Goal: Transaction & Acquisition: Register for event/course

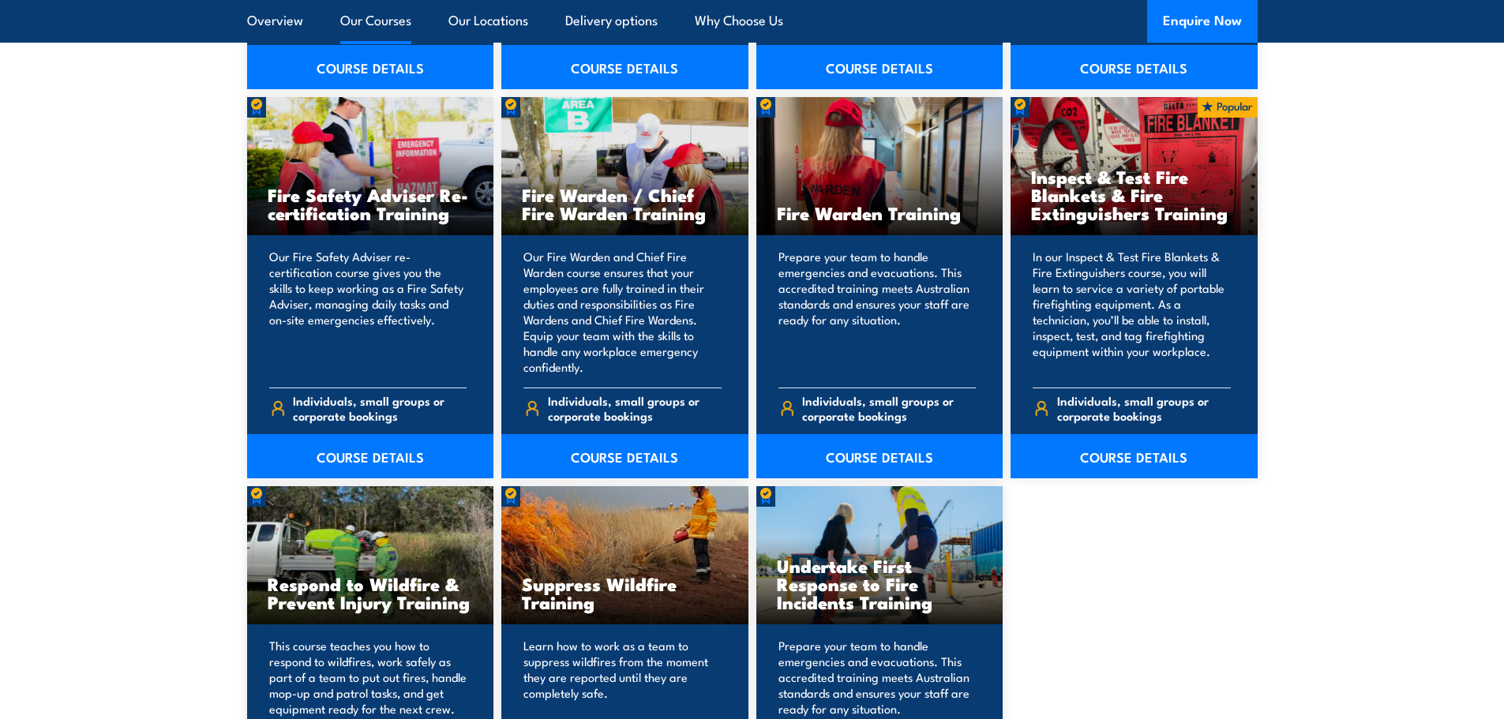
scroll to position [2052, 0]
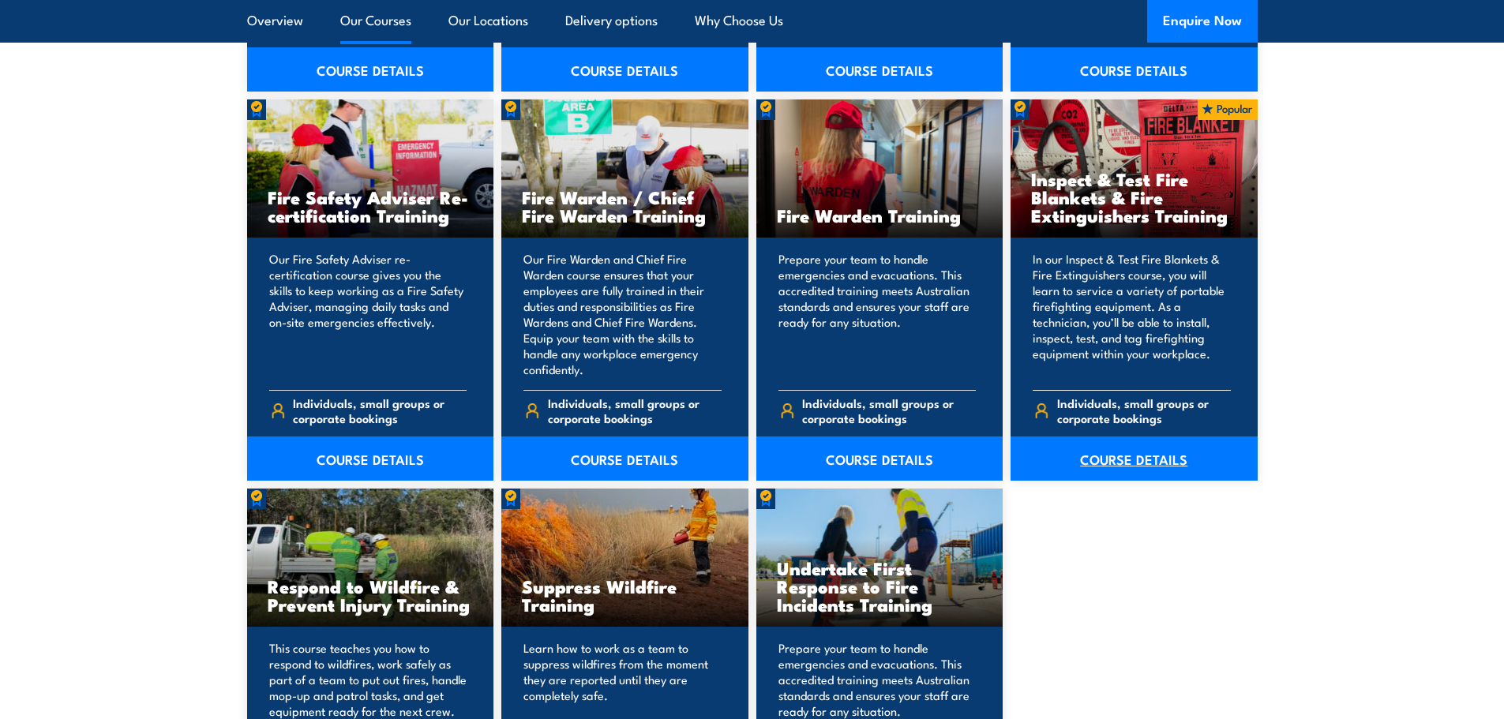
click at [1115, 455] on link "COURSE DETAILS" at bounding box center [1133, 459] width 247 height 44
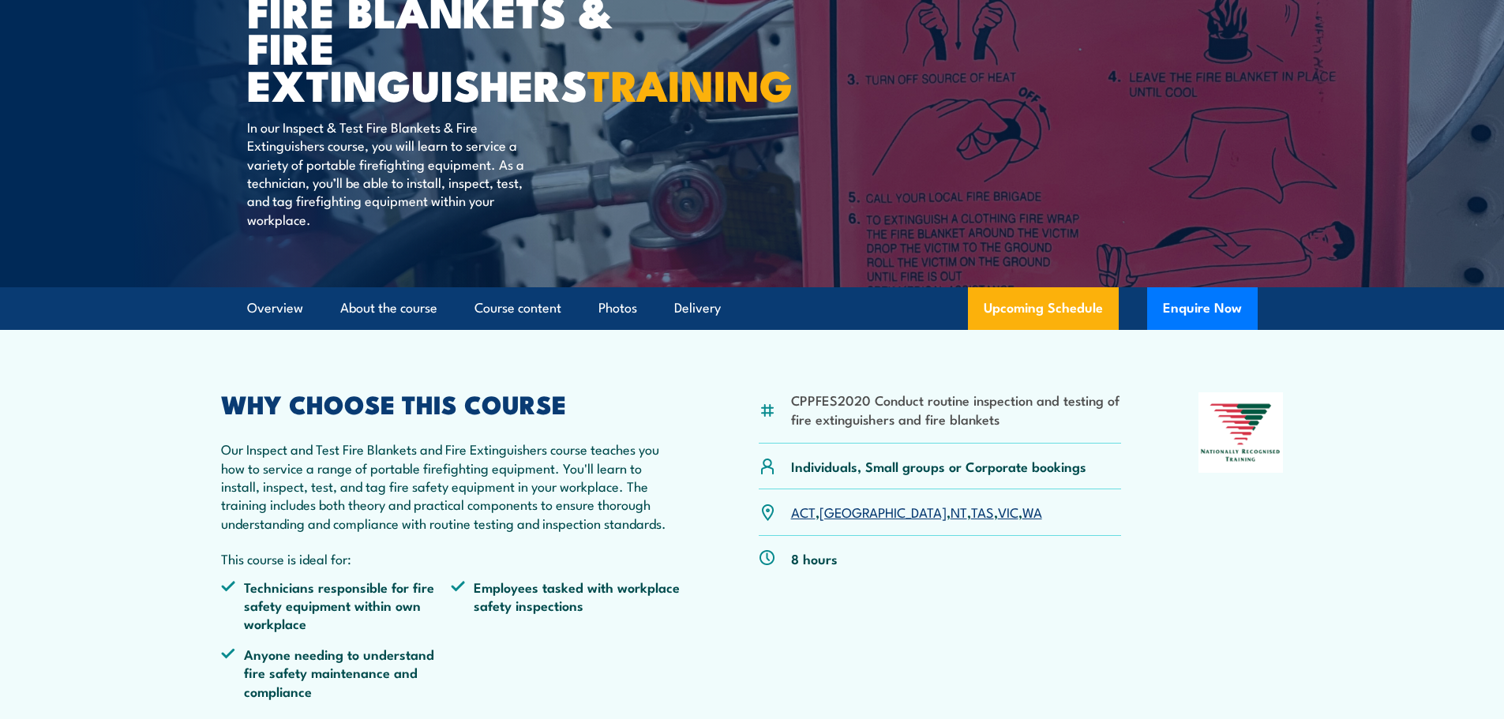
scroll to position [237, 0]
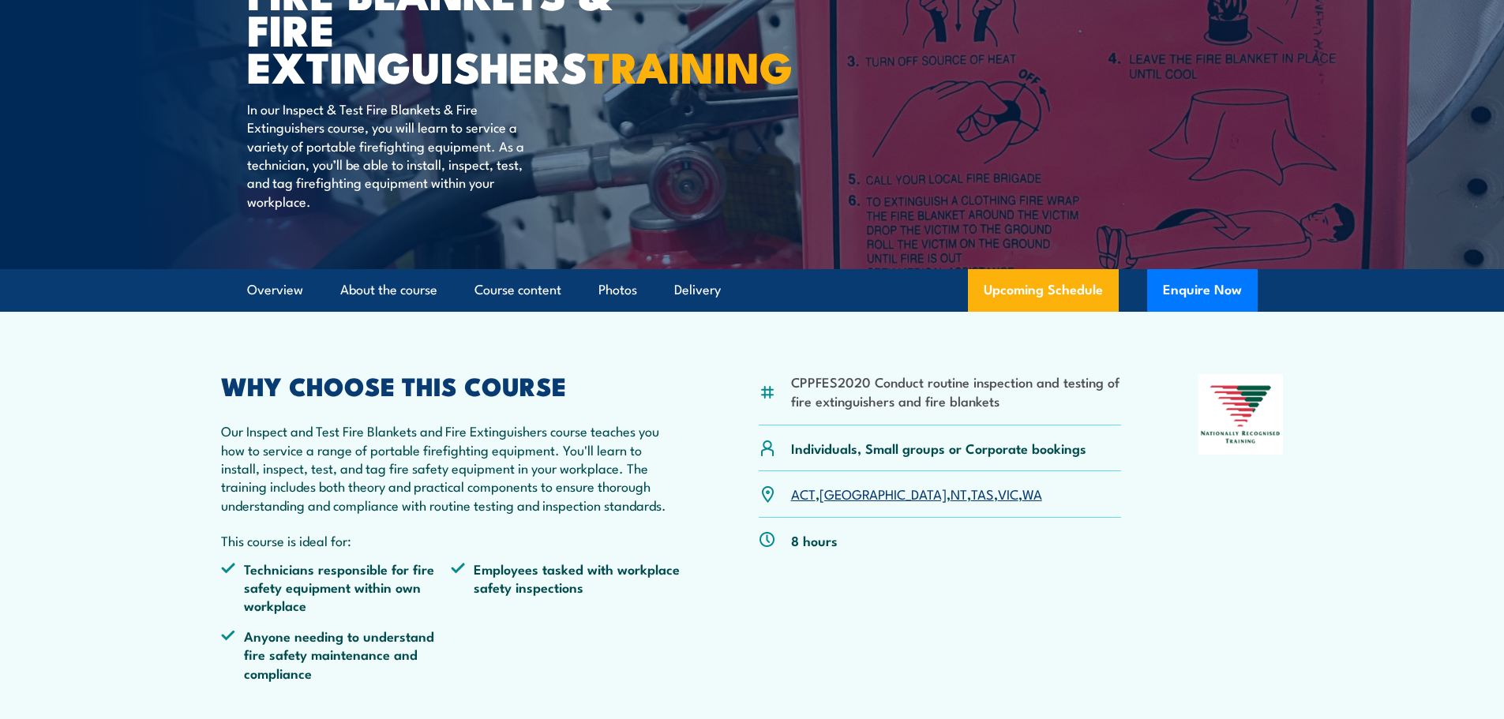
click at [1022, 503] on link "WA" at bounding box center [1032, 493] width 20 height 19
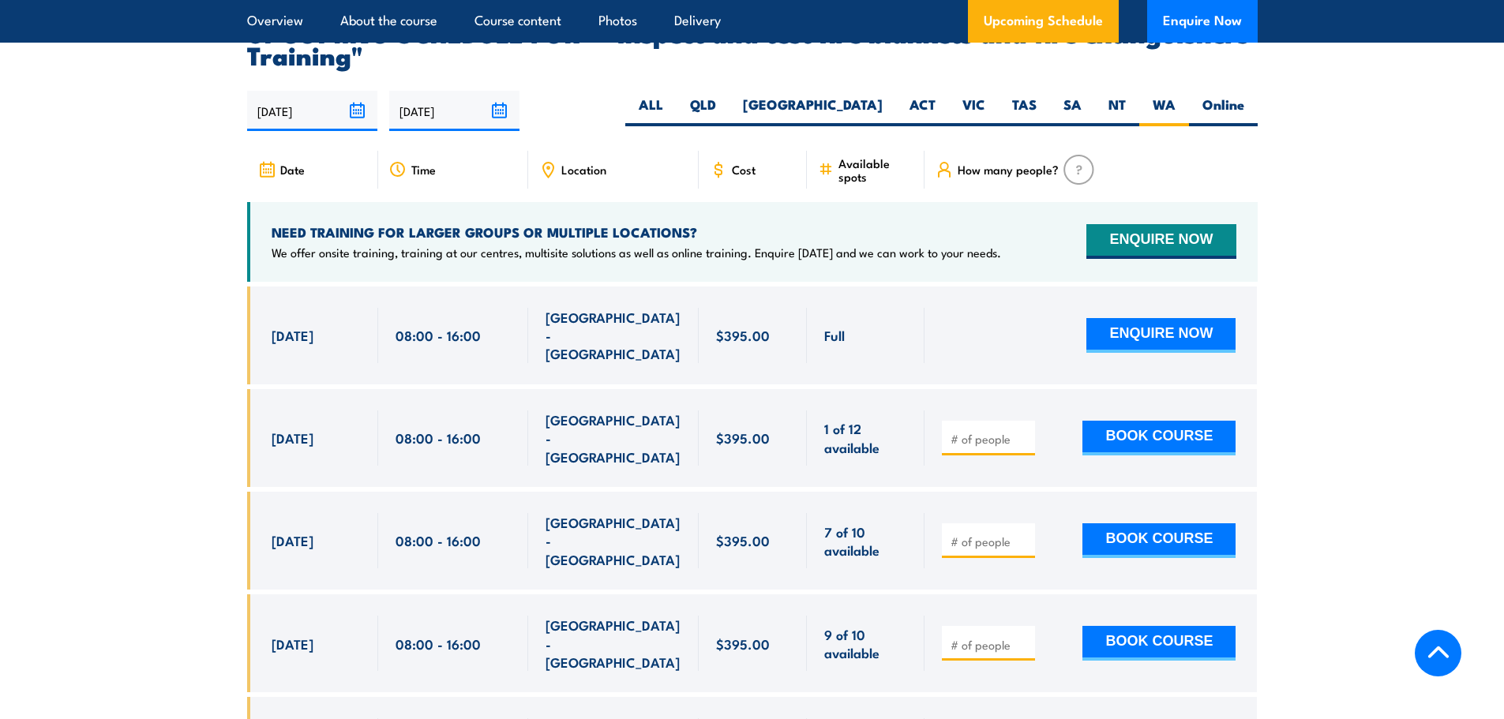
scroll to position [2932, 0]
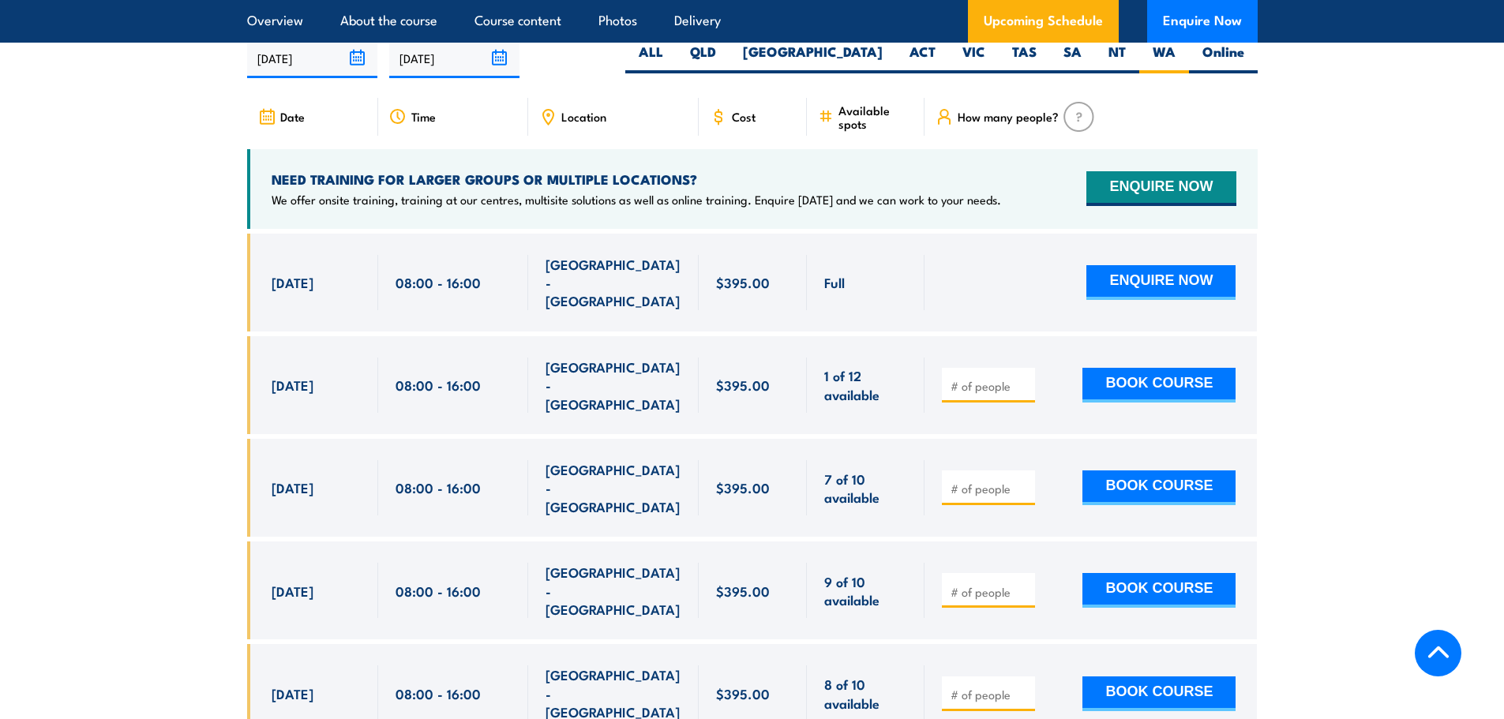
click at [986, 384] on input "number" at bounding box center [989, 386] width 79 height 16
type input "1"
click at [1022, 380] on input "1" at bounding box center [989, 386] width 79 height 16
click at [1145, 378] on button "BOOK COURSE" at bounding box center [1158, 385] width 153 height 35
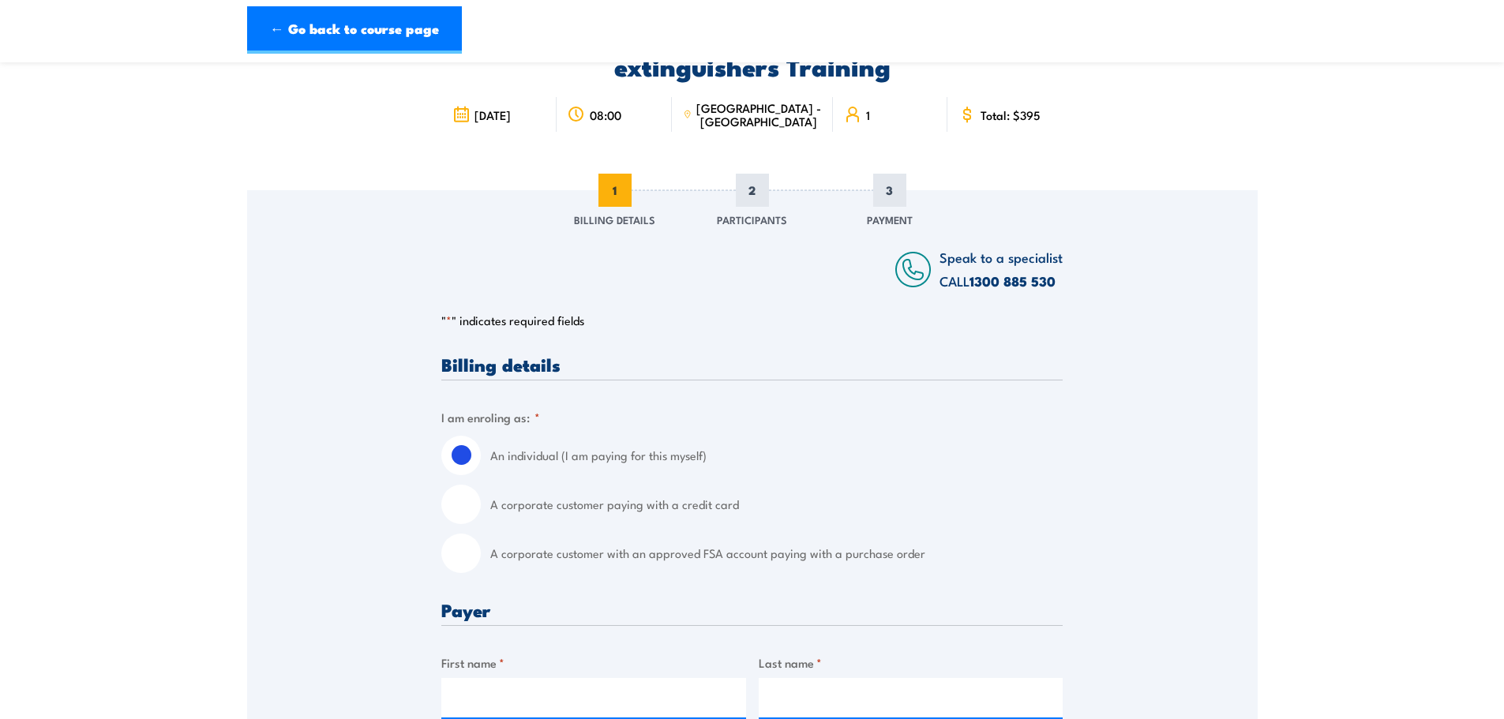
scroll to position [158, 0]
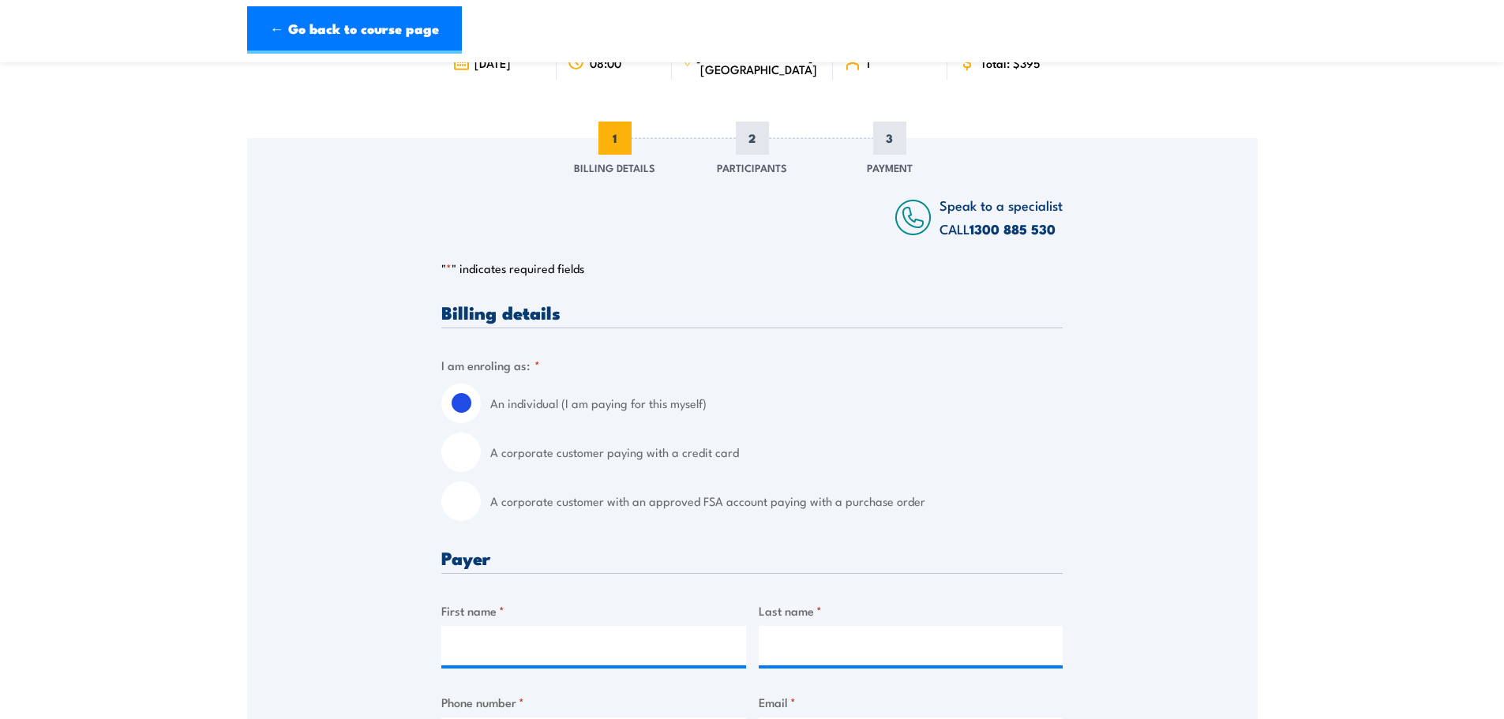
click at [464, 453] on input "A corporate customer paying with a credit card" at bounding box center [460, 452] width 39 height 39
radio input "true"
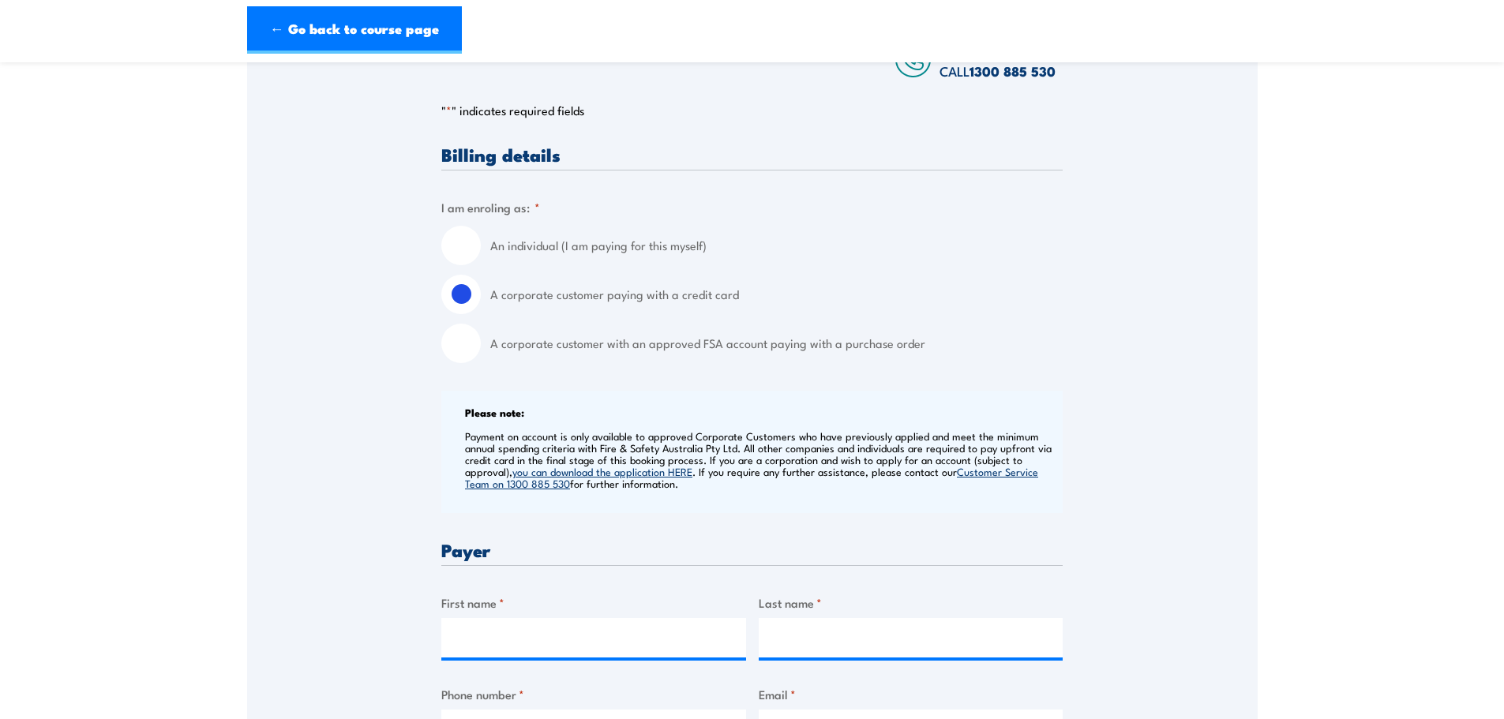
scroll to position [474, 0]
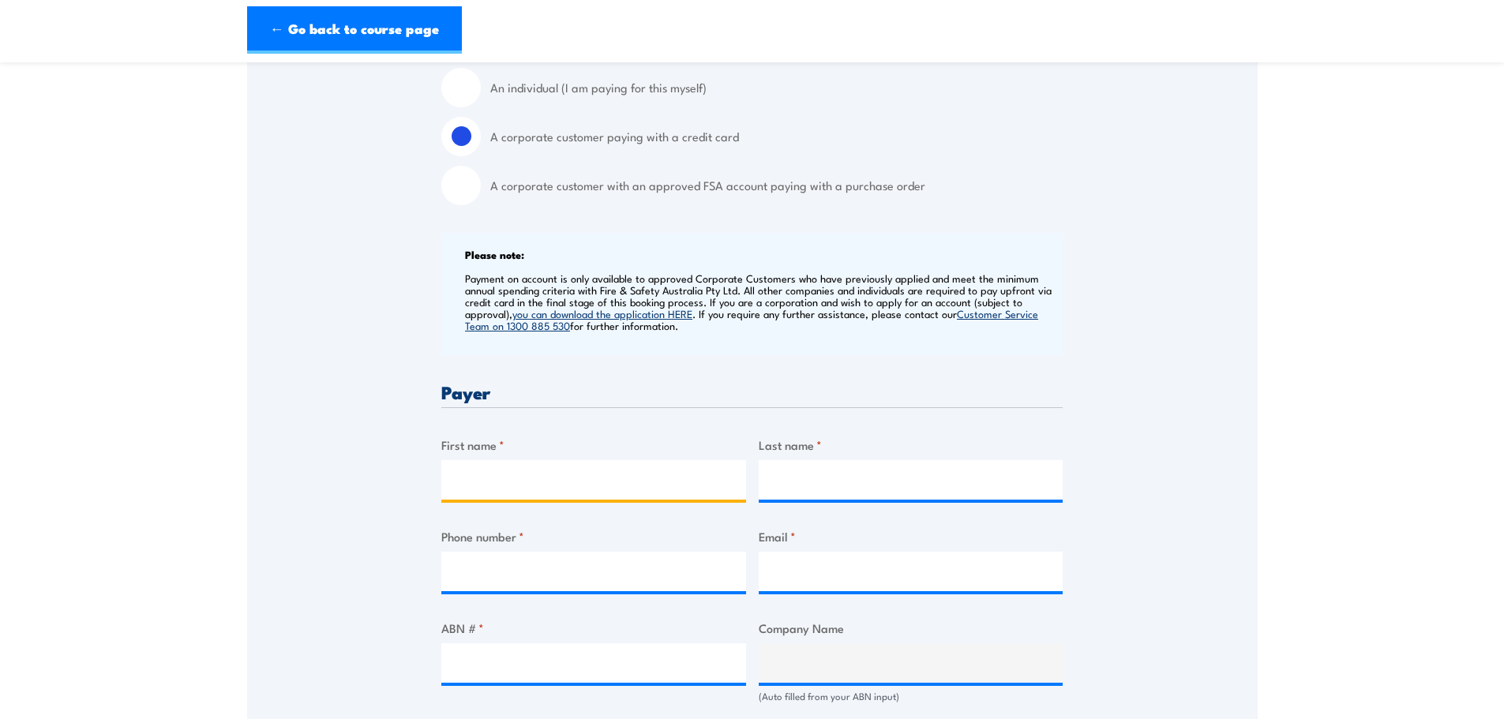
click at [508, 474] on input "First name *" at bounding box center [593, 479] width 305 height 39
type input "Carlie"
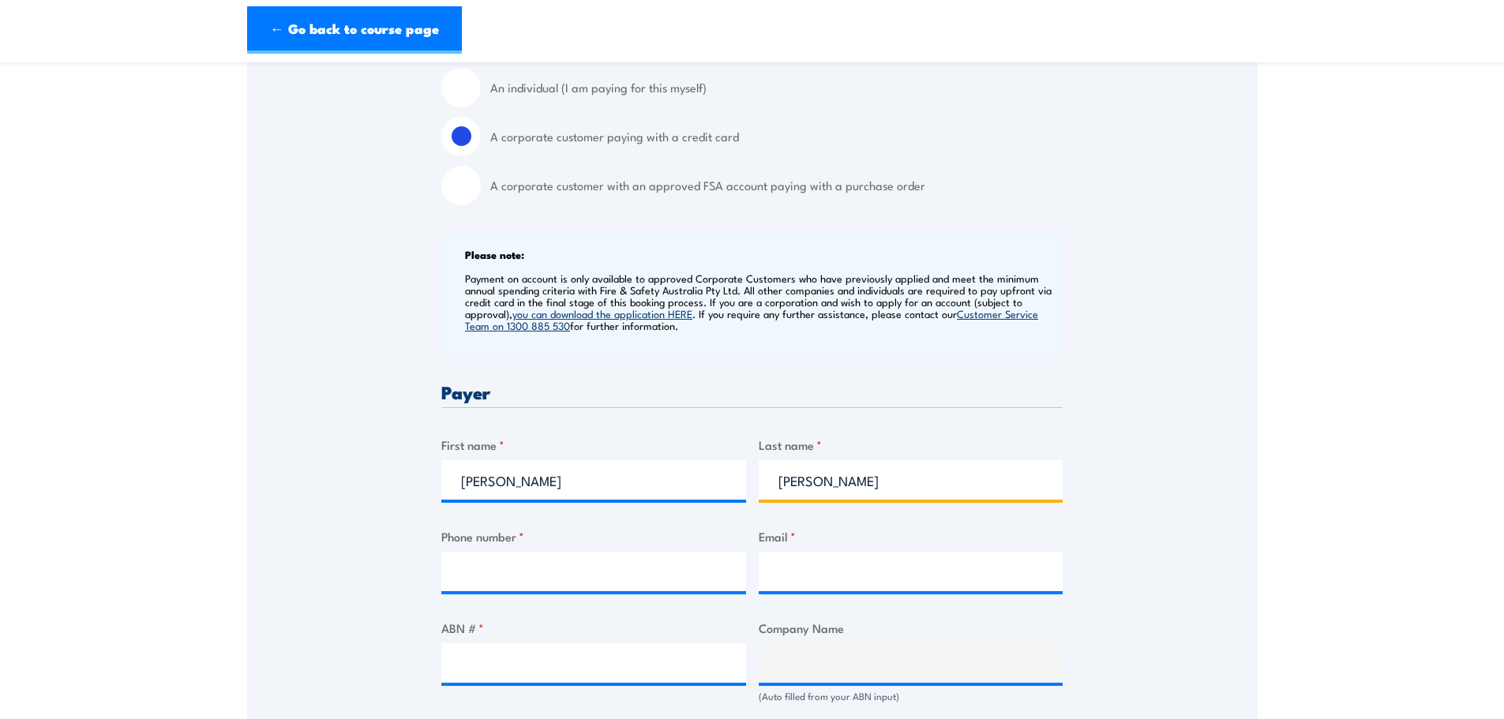
type input "Warne"
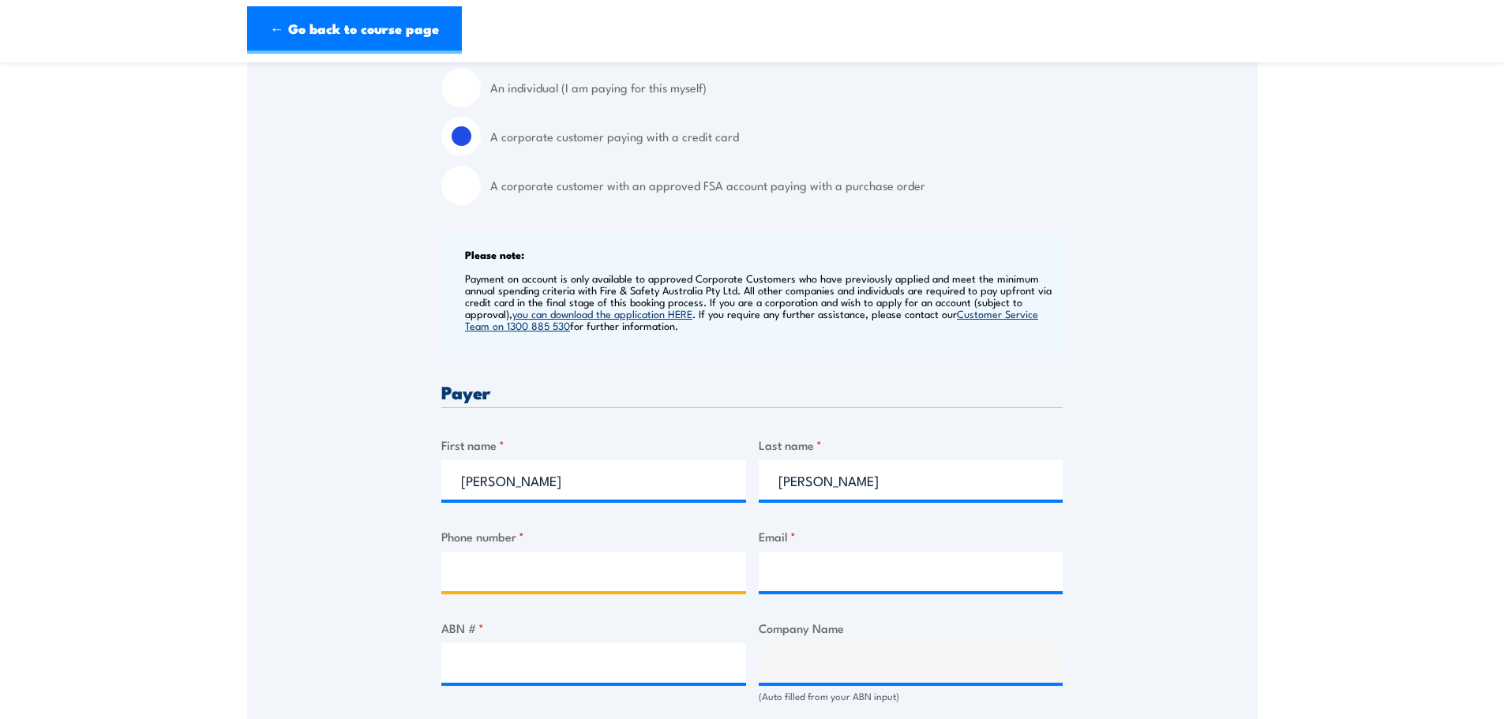
click at [513, 569] on input "Phone number *" at bounding box center [593, 571] width 305 height 39
type input "0406297926"
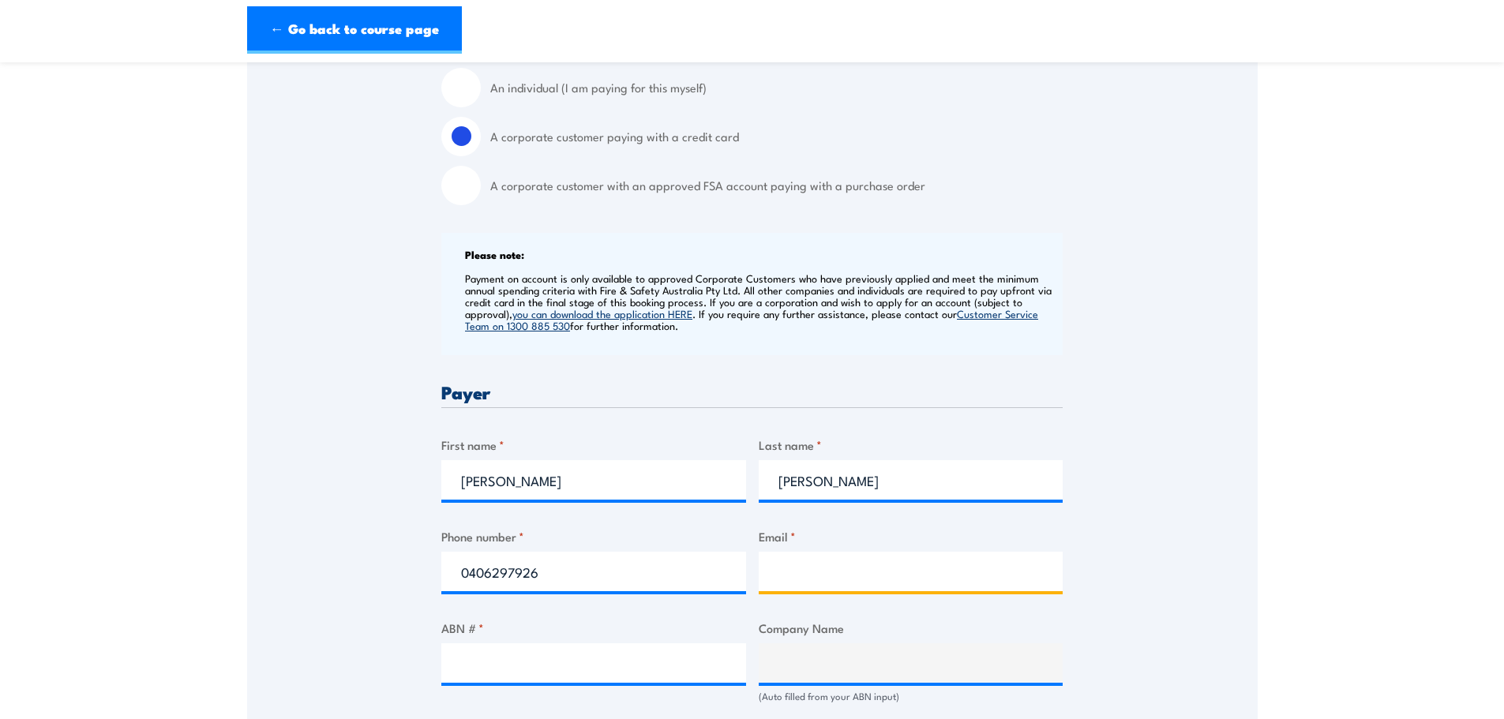
click at [826, 570] on input "Email *" at bounding box center [911, 571] width 305 height 39
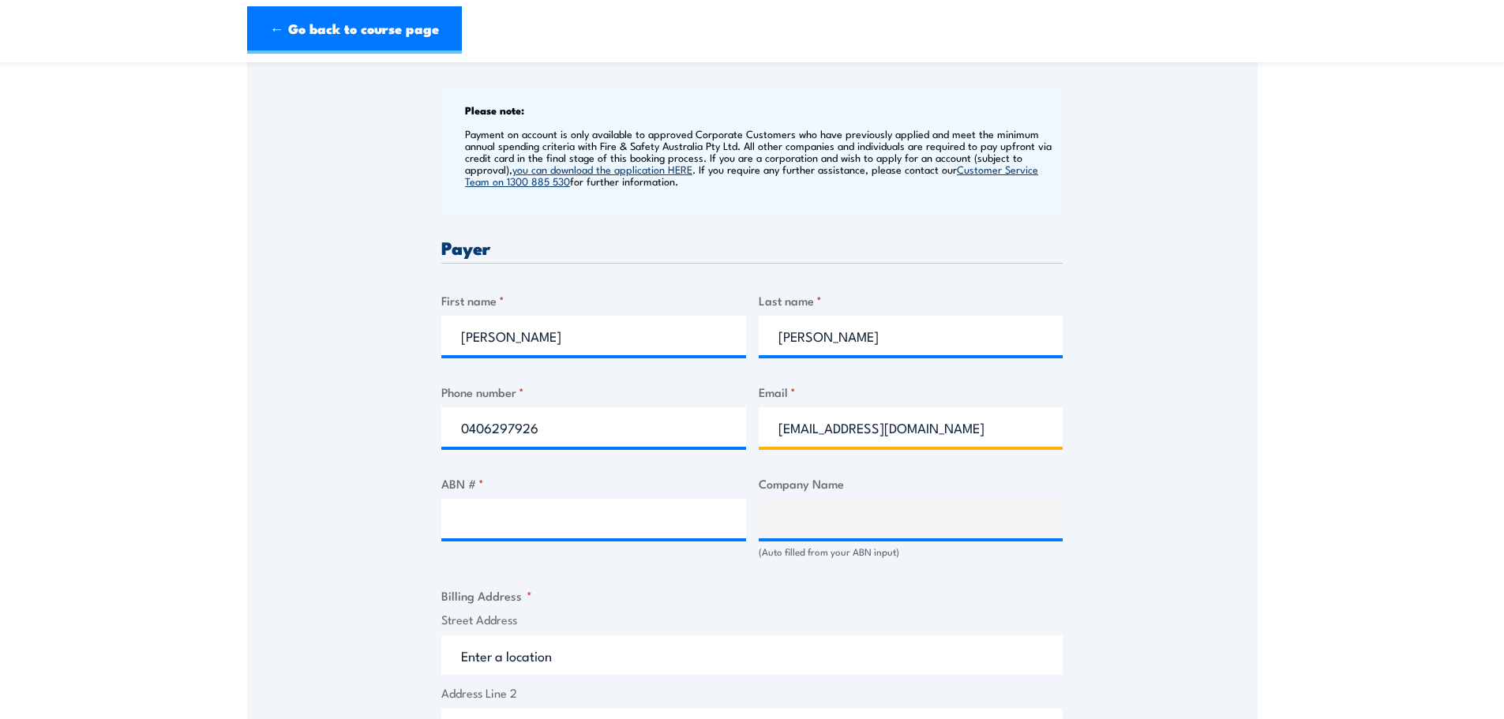
scroll to position [631, 0]
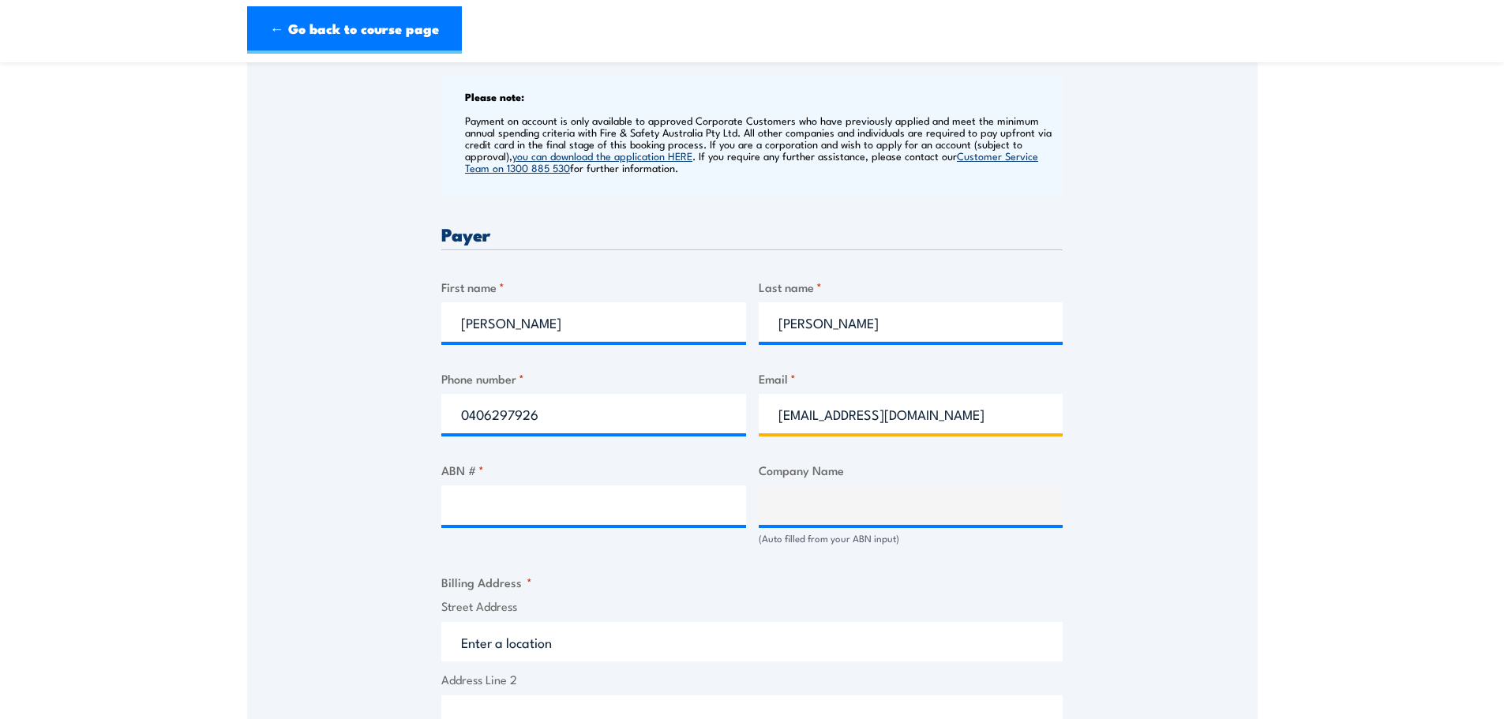
type input "cwarne@terrexseismic.com"
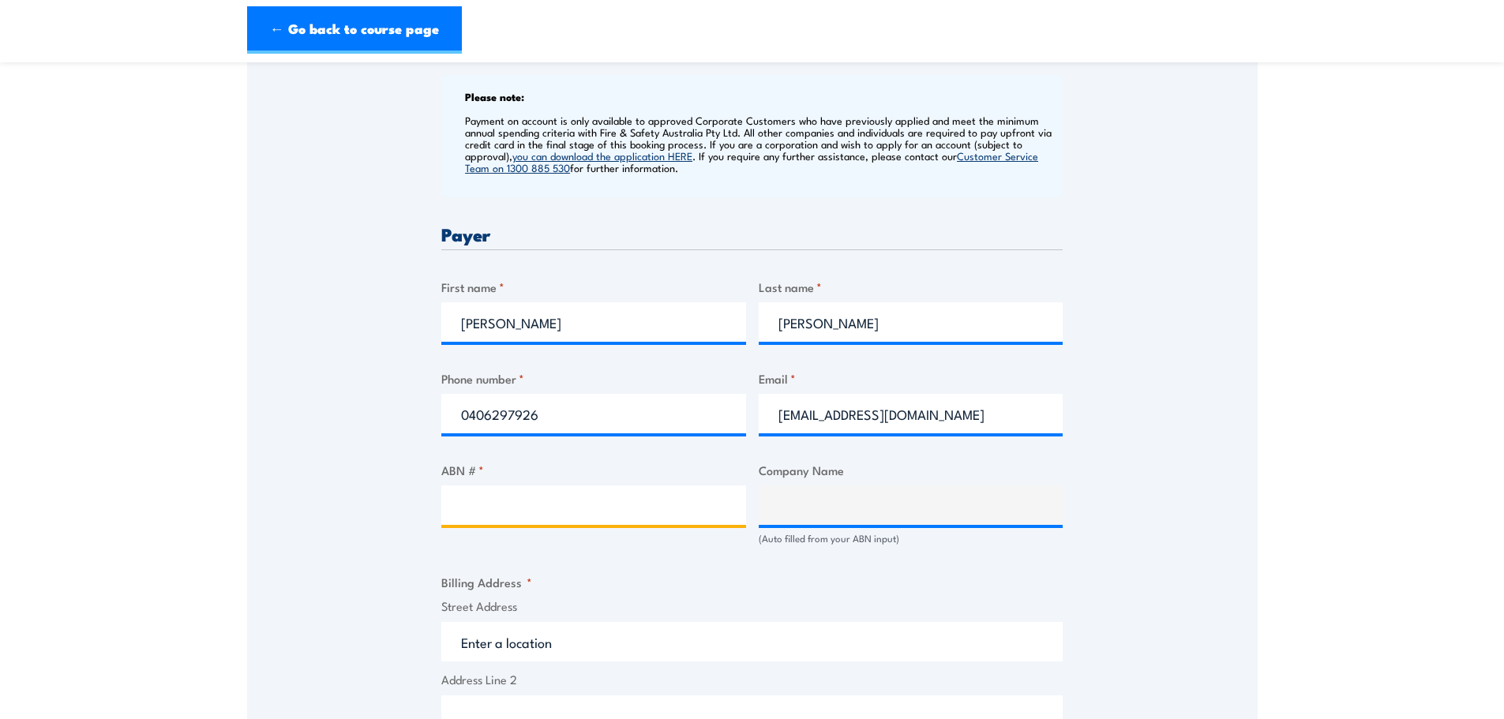
click at [468, 504] on input "ABN # *" at bounding box center [593, 504] width 305 height 39
paste input "41 090 147 274"
type input "41 090 147 274"
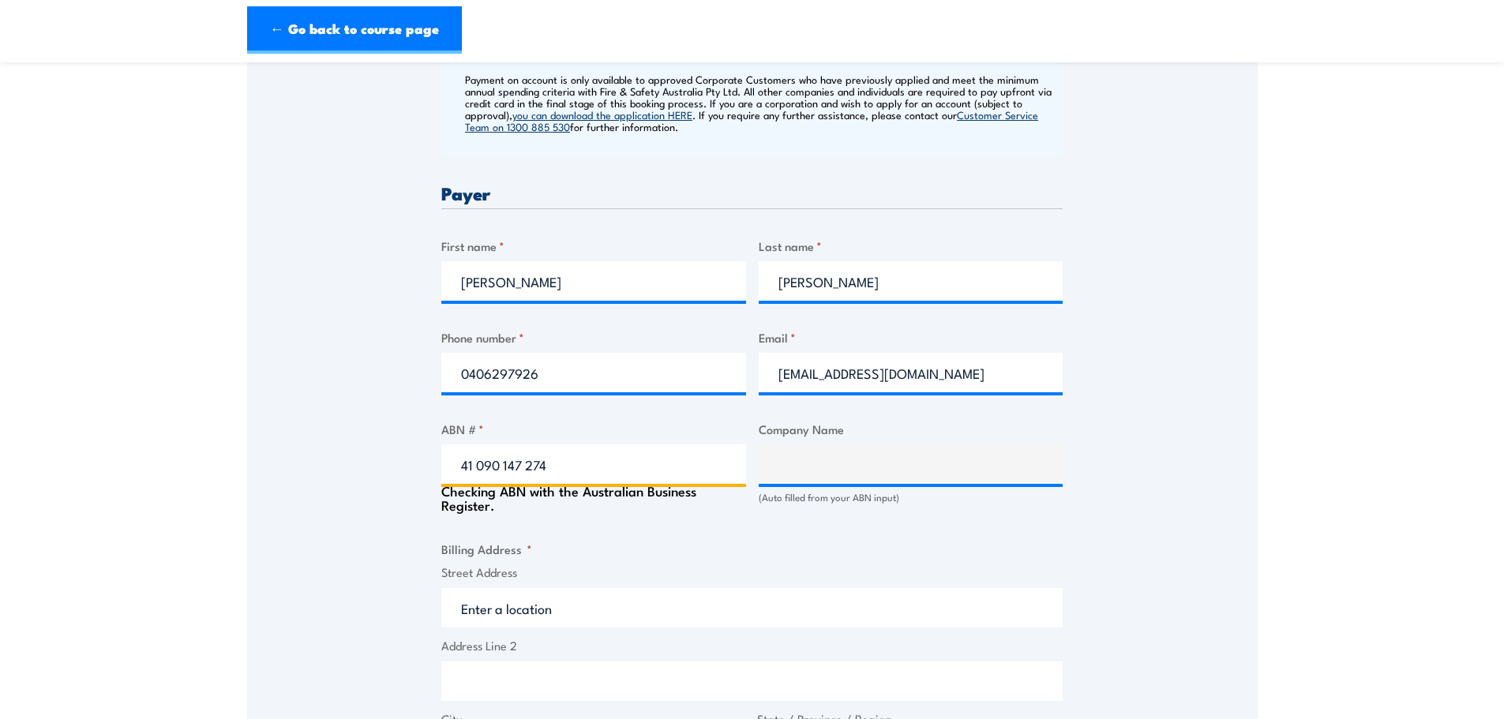
type input "TERREX PTY LTD"
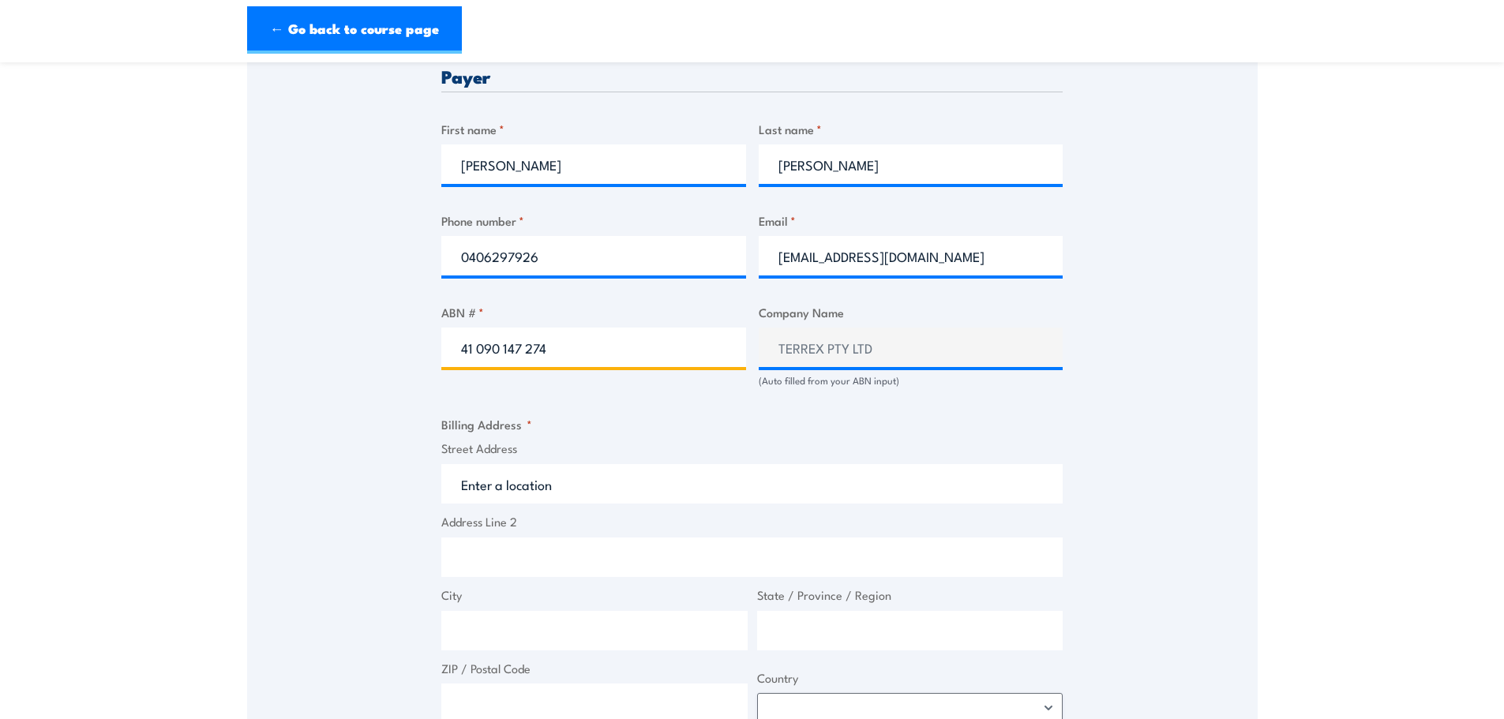
scroll to position [868, 0]
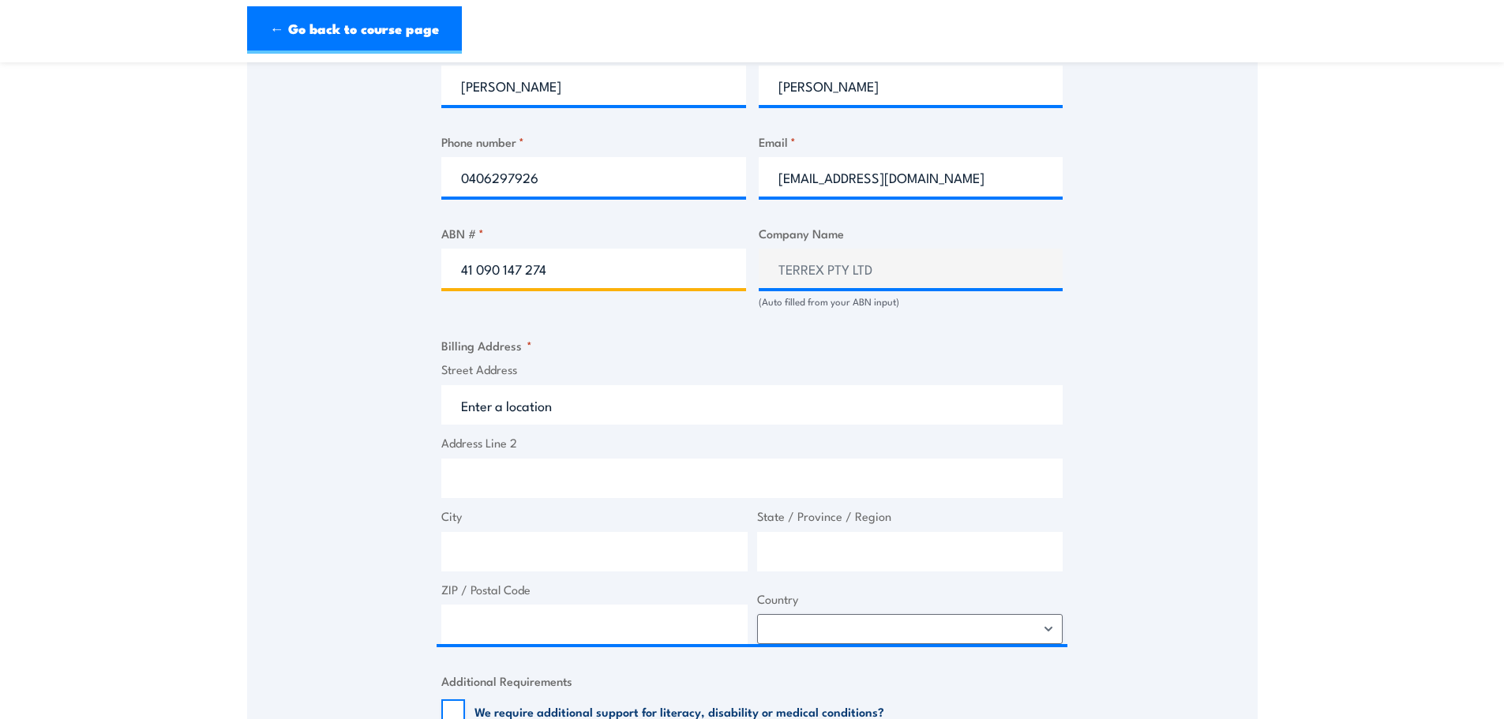
type input "41 090 147 274"
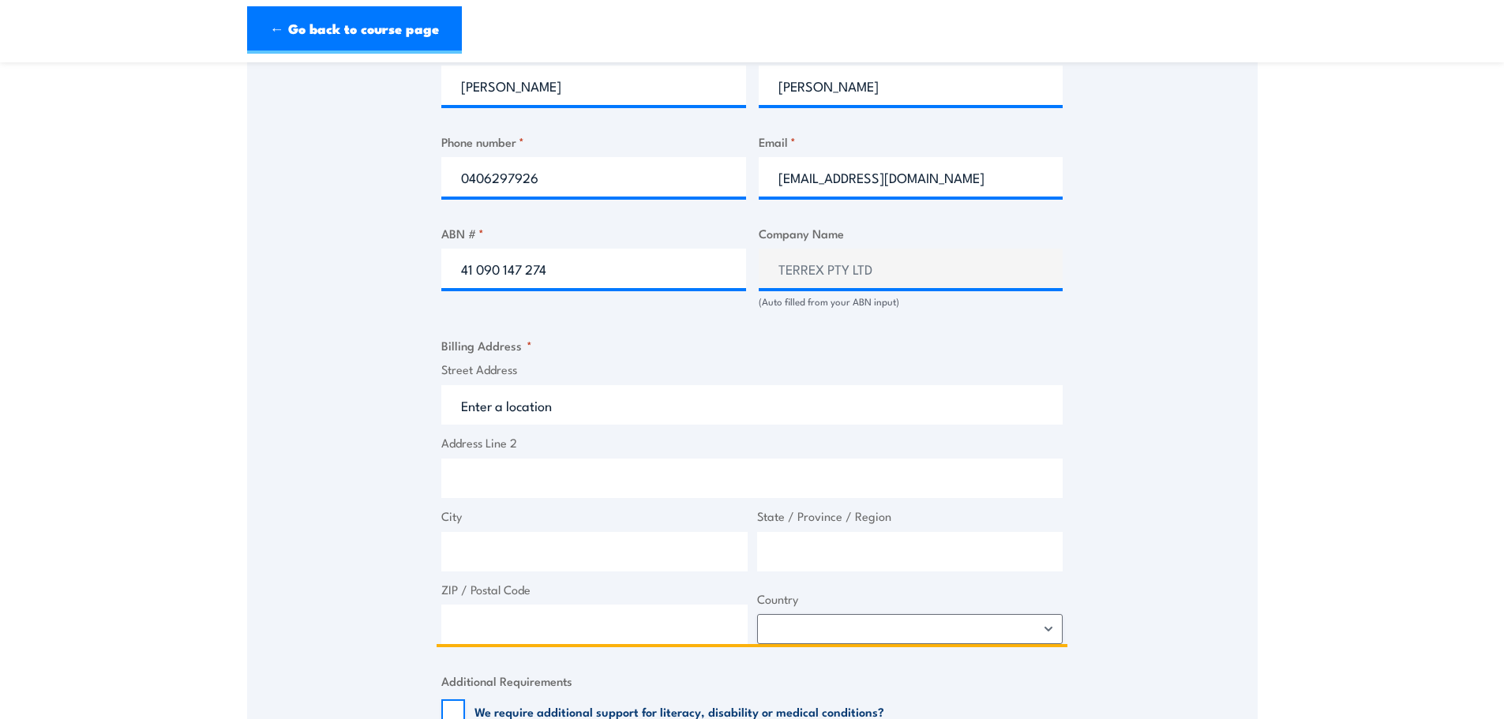
click at [473, 414] on input "Street Address" at bounding box center [751, 404] width 621 height 39
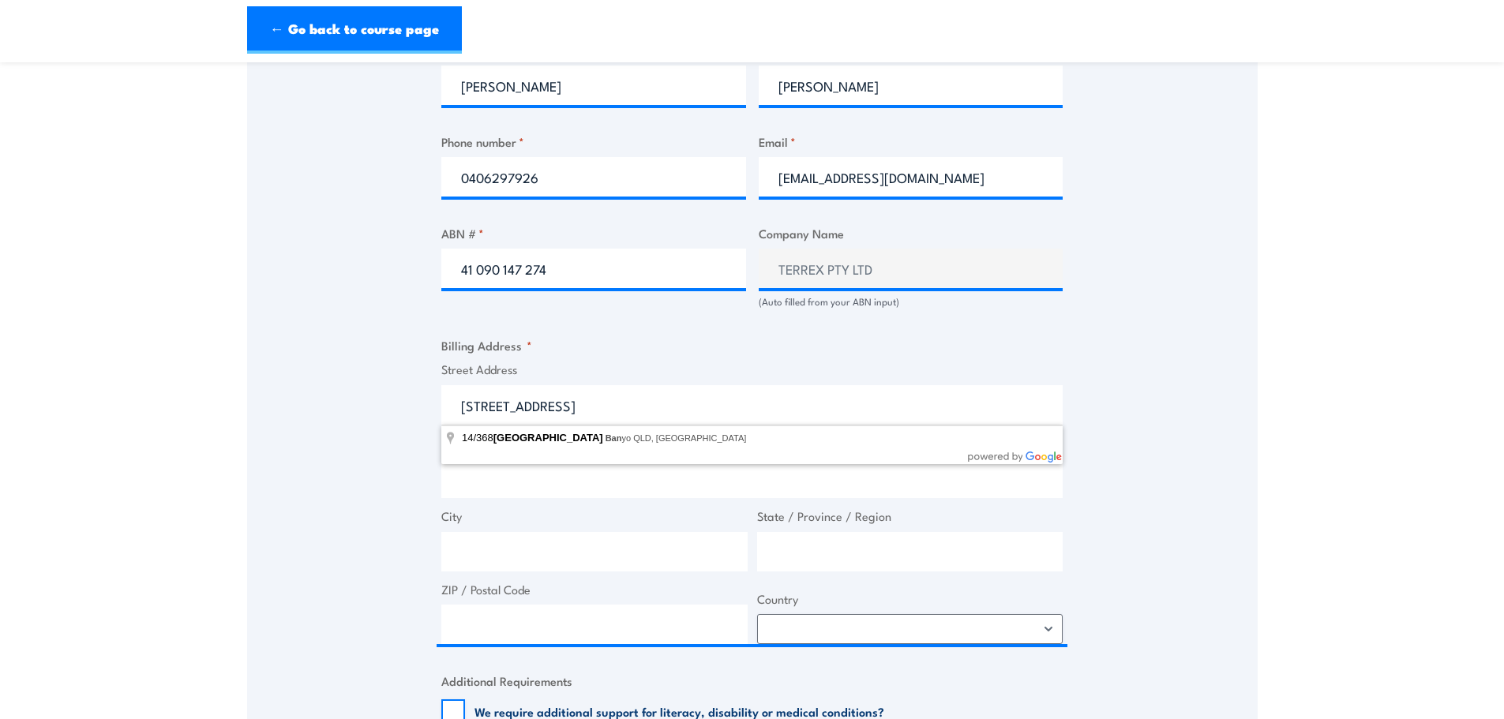
type input "14/368 Earnshaw Road, Banyo QLD, Australia"
type input "368 Earnshaw Rd"
type input "Banyo"
type input "Queensland"
type input "4014"
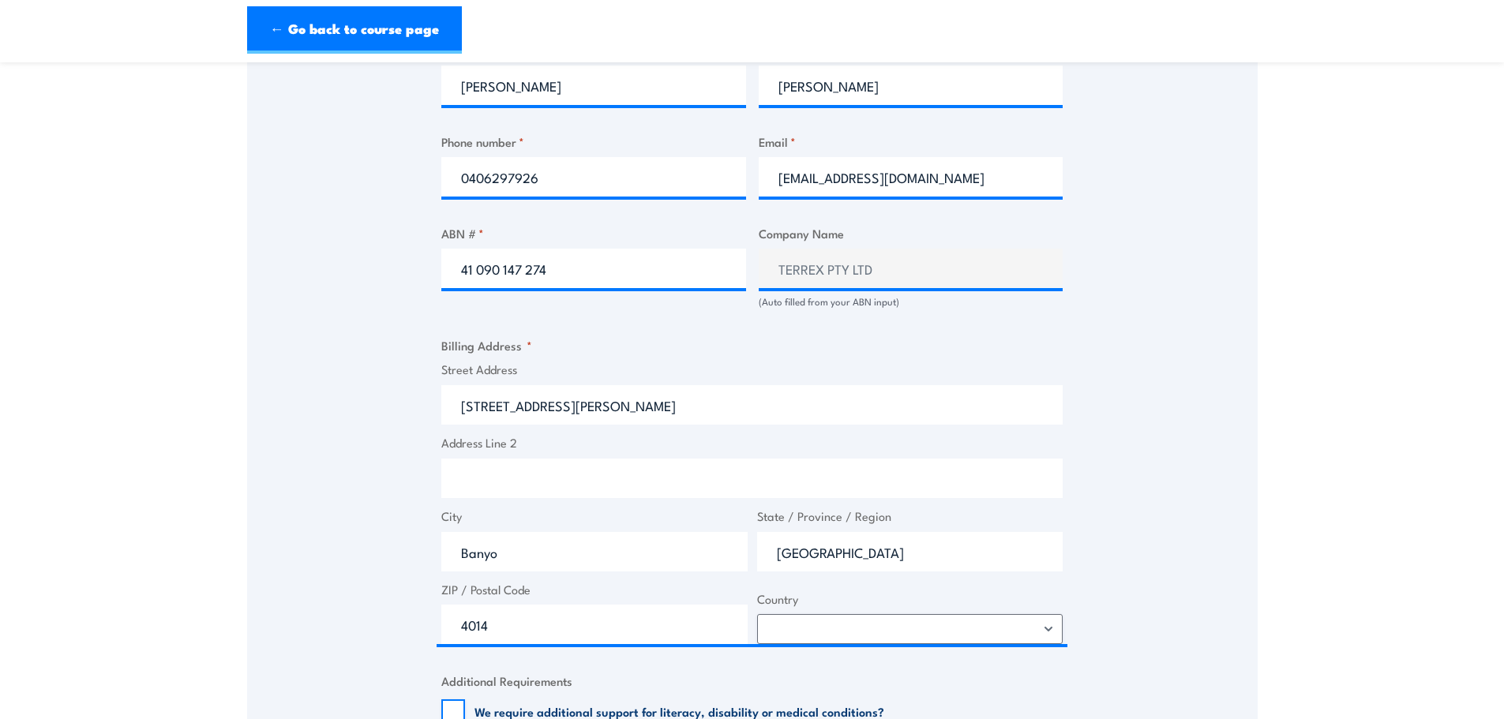
select select "Australia"
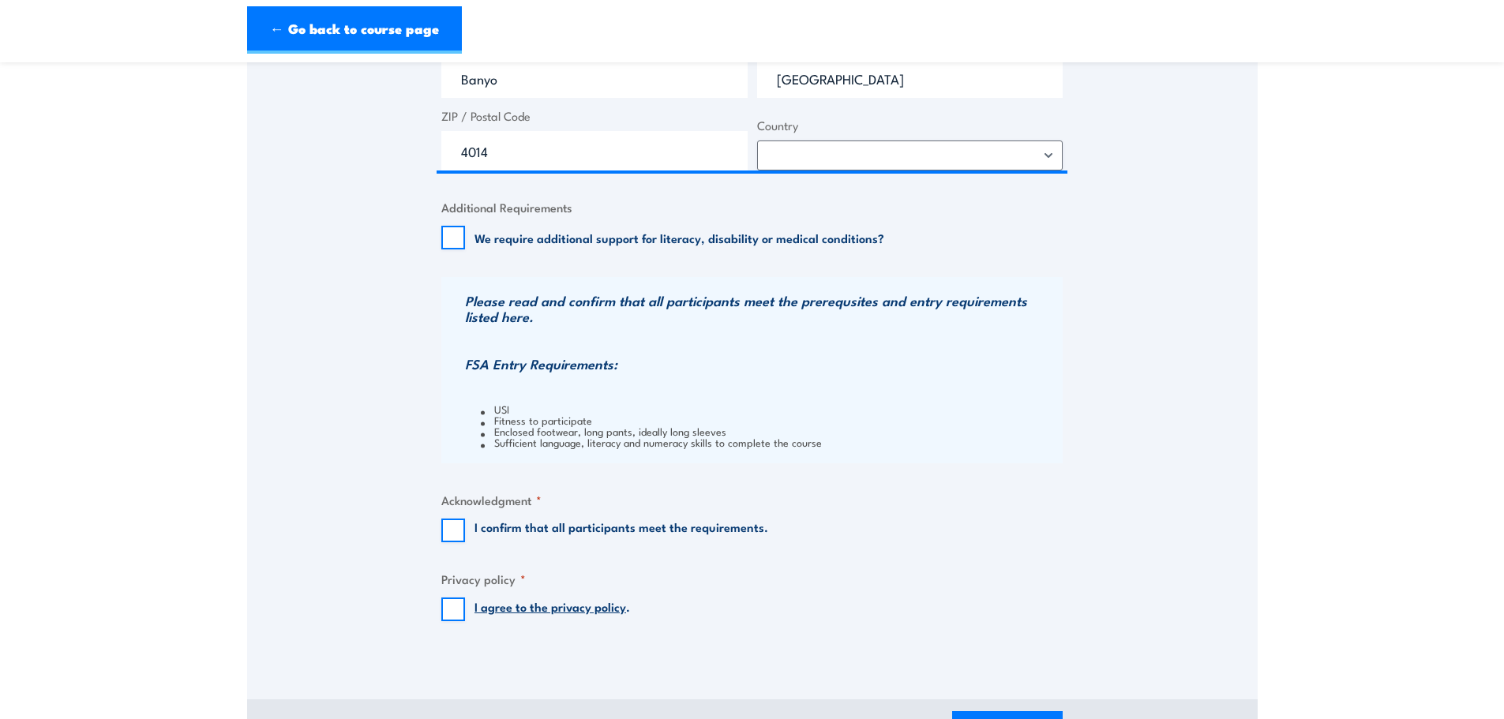
scroll to position [1421, 0]
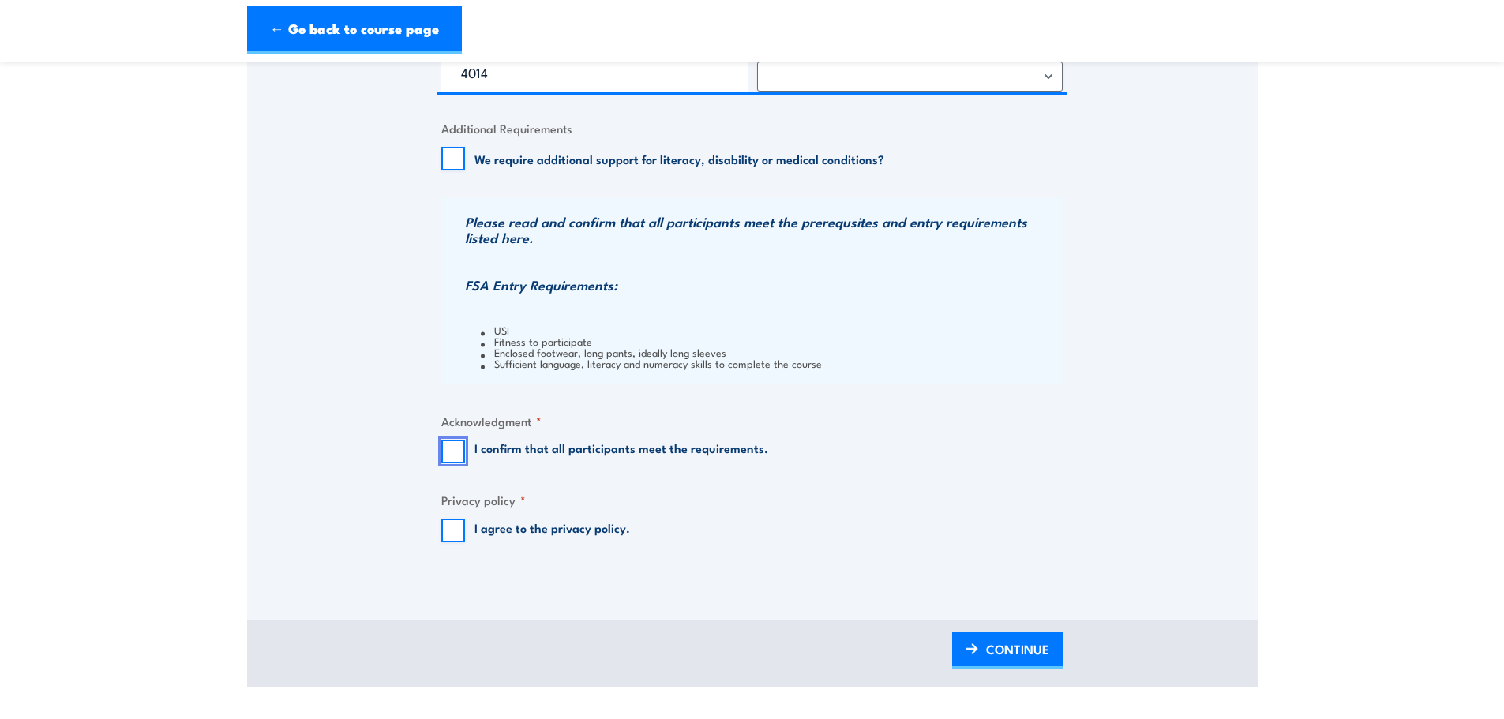
click at [457, 453] on input "I confirm that all participants meet the requirements." at bounding box center [453, 452] width 24 height 24
checkbox input "true"
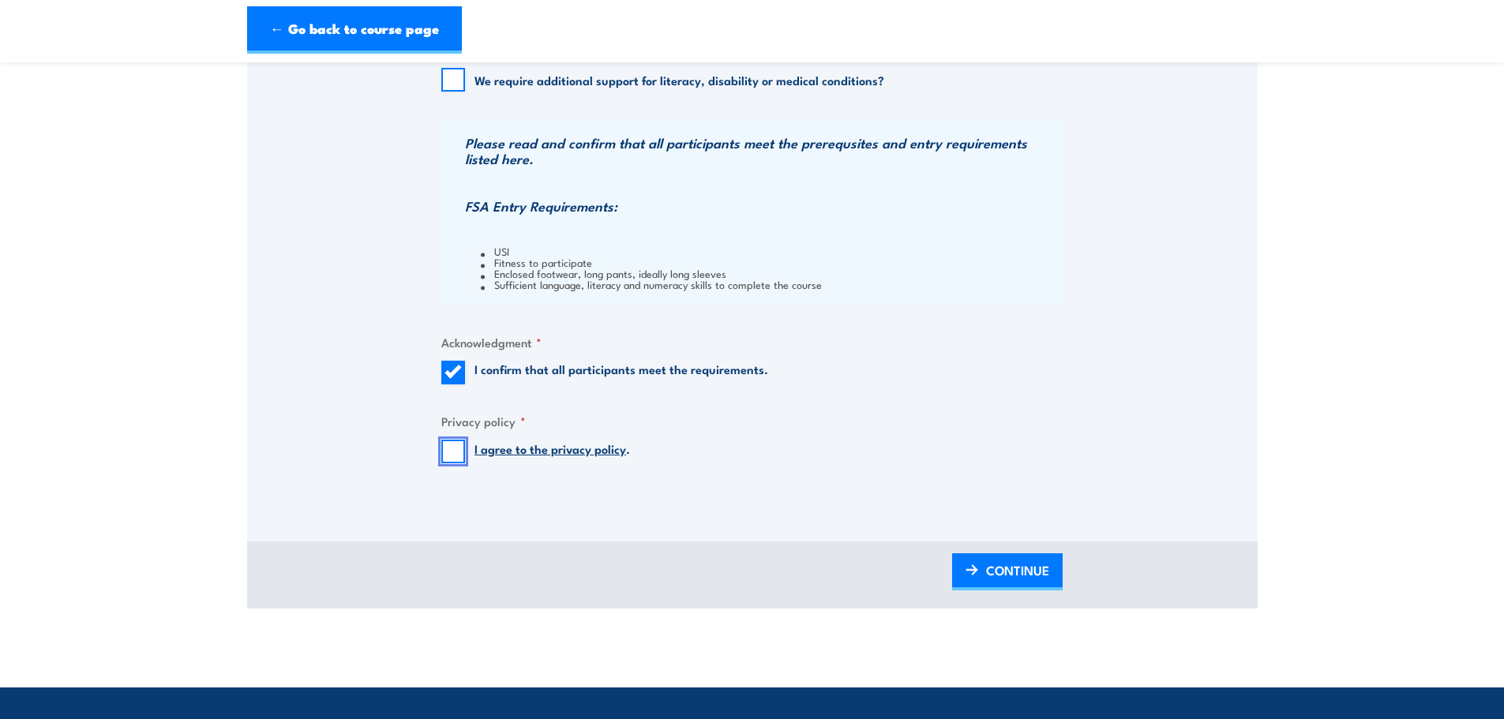
click at [459, 451] on input "I agree to the privacy policy ." at bounding box center [453, 452] width 24 height 24
checkbox input "true"
drag, startPoint x: 972, startPoint y: 579, endPoint x: 1422, endPoint y: 561, distance: 450.3
click at [972, 579] on link "CONTINUE" at bounding box center [1007, 571] width 111 height 37
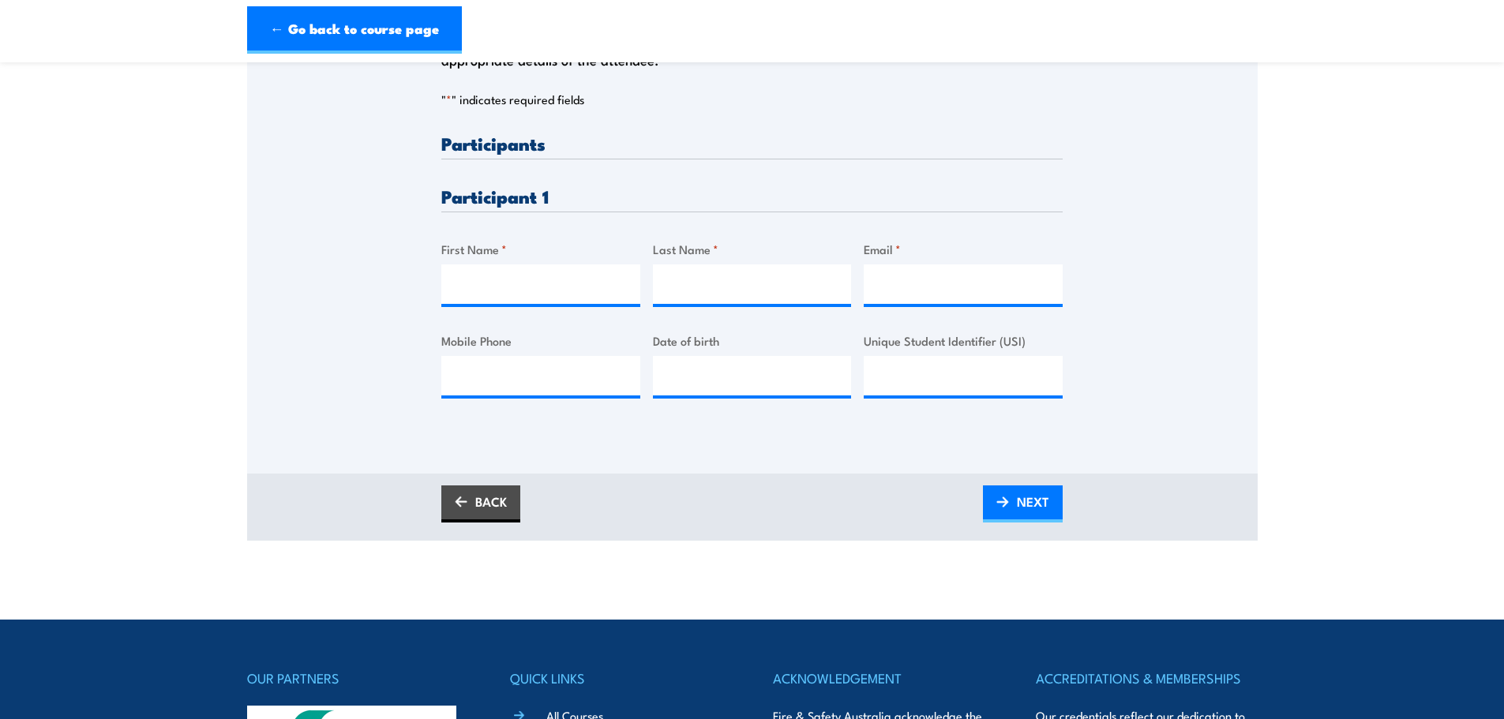
scroll to position [395, 0]
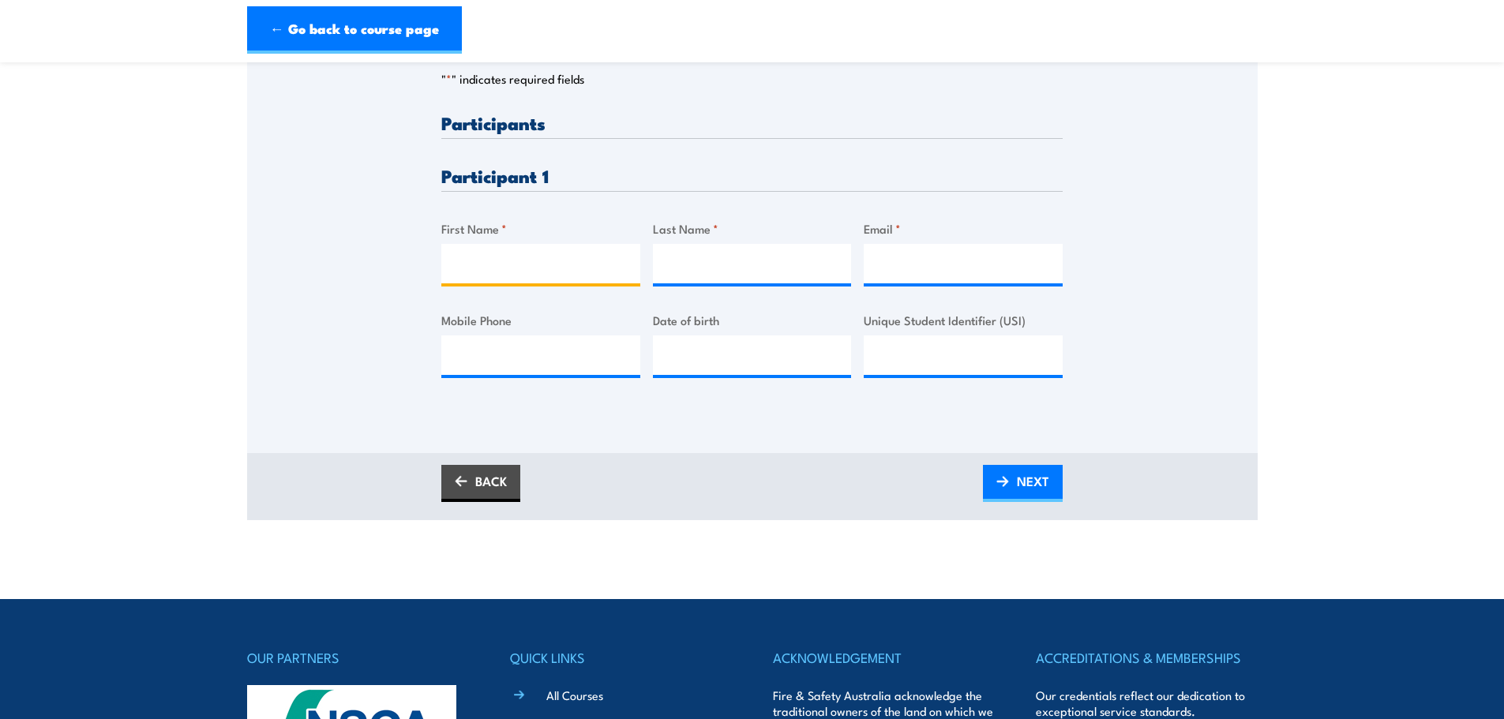
click at [483, 263] on input "First Name *" at bounding box center [540, 263] width 199 height 39
type input "Richard"
type input "Barnes"
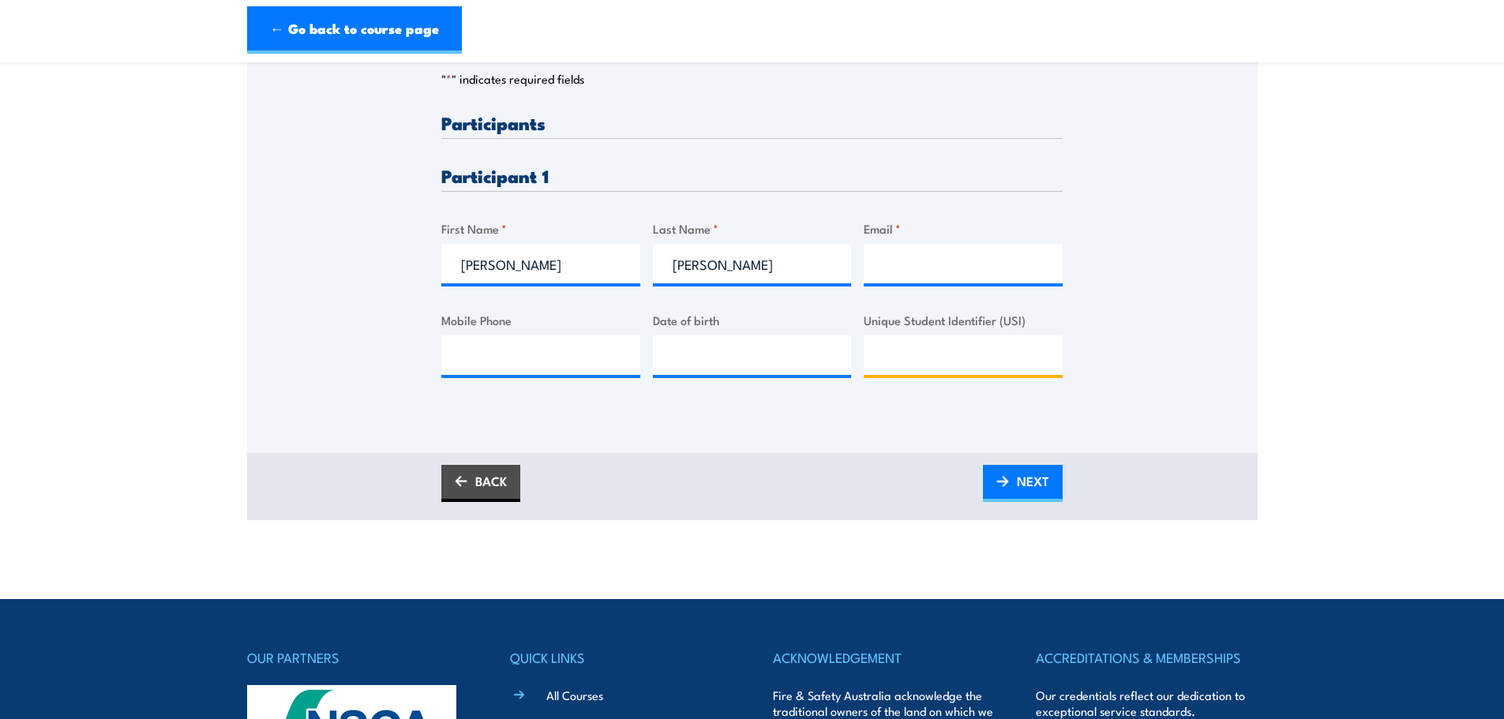
click at [921, 350] on input "Unique Student Identifier (USI)" at bounding box center [963, 354] width 199 height 39
paste input "GXR9X9YLF8"
type input "GXR9X9YLF8"
click at [900, 259] on input "Email *" at bounding box center [963, 263] width 199 height 39
click at [893, 268] on input "Email *" at bounding box center [963, 263] width 199 height 39
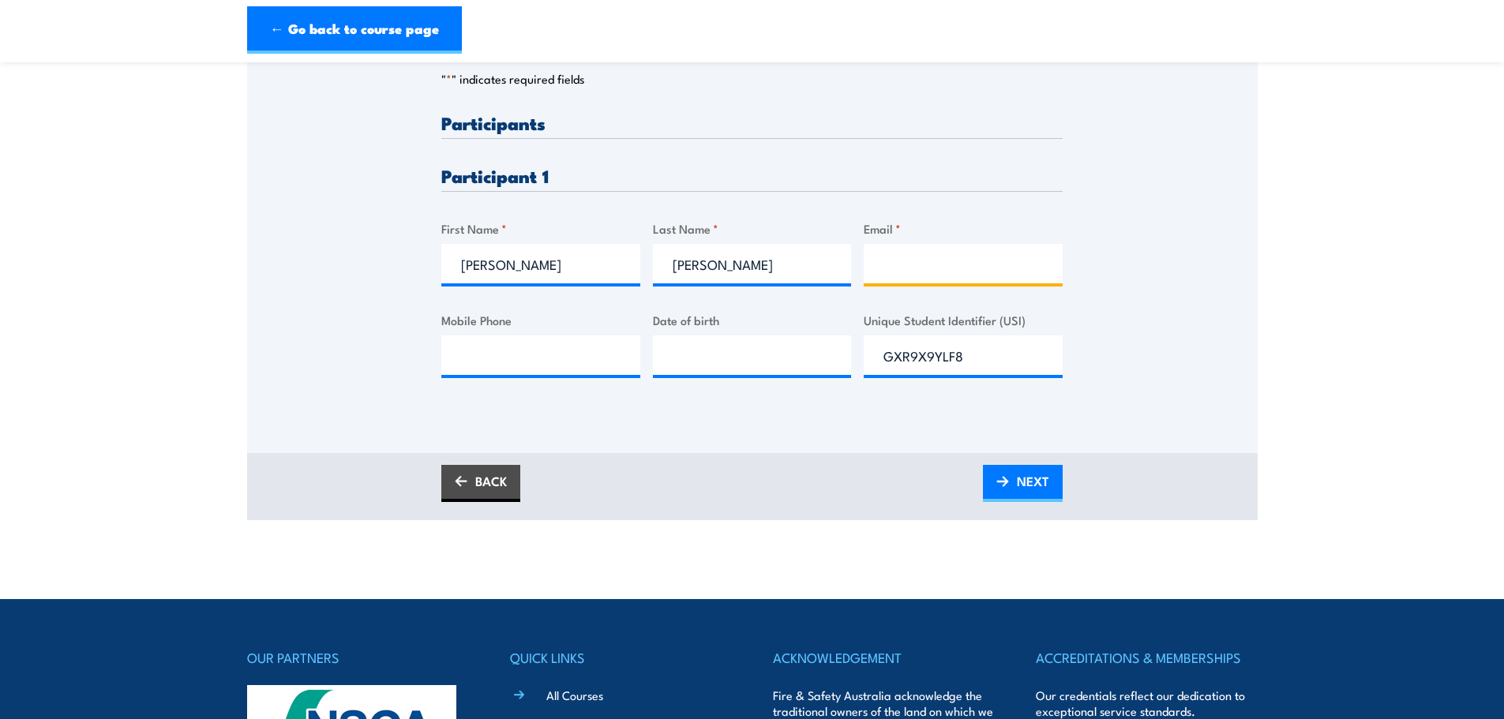
paste input "rbarnes@terrexseismic.com"
type input "rbarnes@terrexseismic.com"
click at [476, 358] on input "Mobile Phone" at bounding box center [540, 354] width 199 height 39
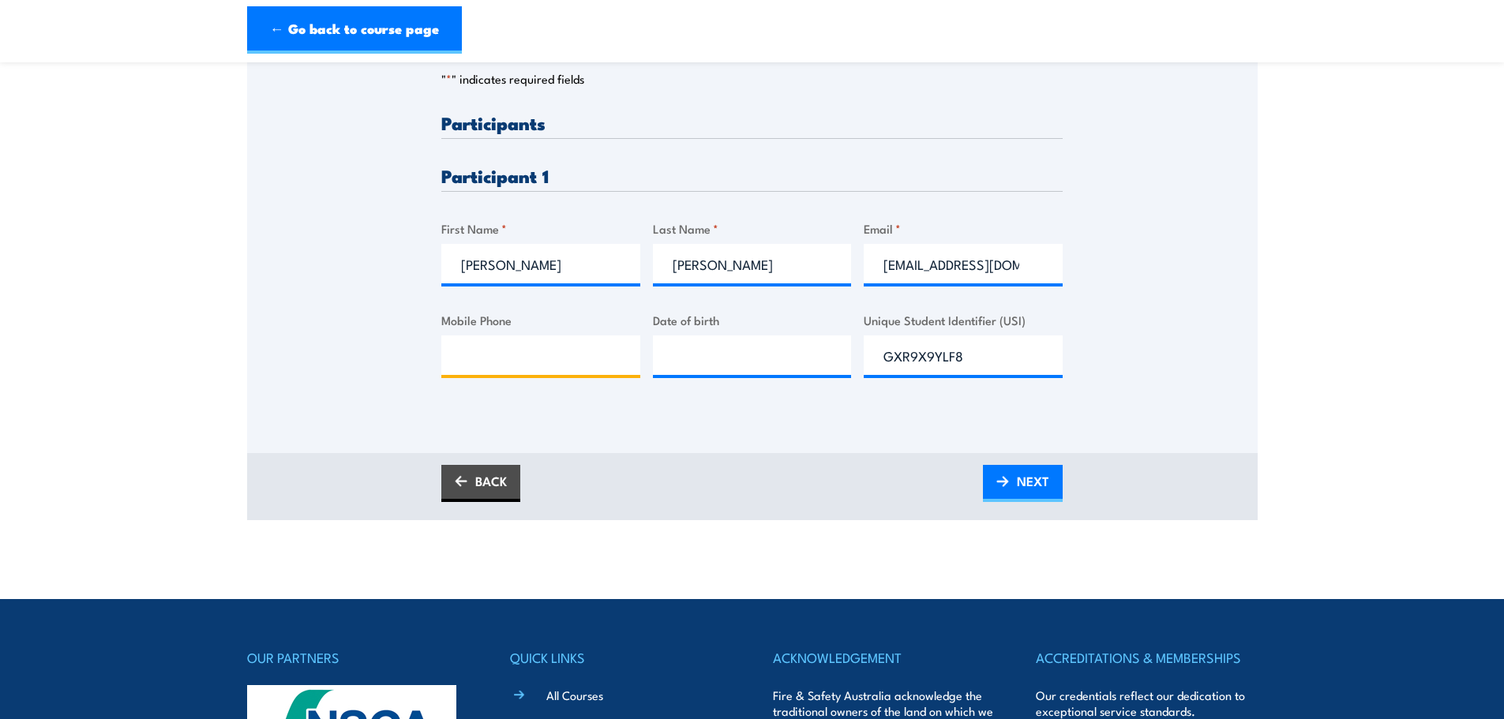
paste input "0429 885 701"
type input "0429 885 701"
click at [698, 362] on input "__/__/____" at bounding box center [752, 354] width 199 height 39
paste input "29/06/1963"
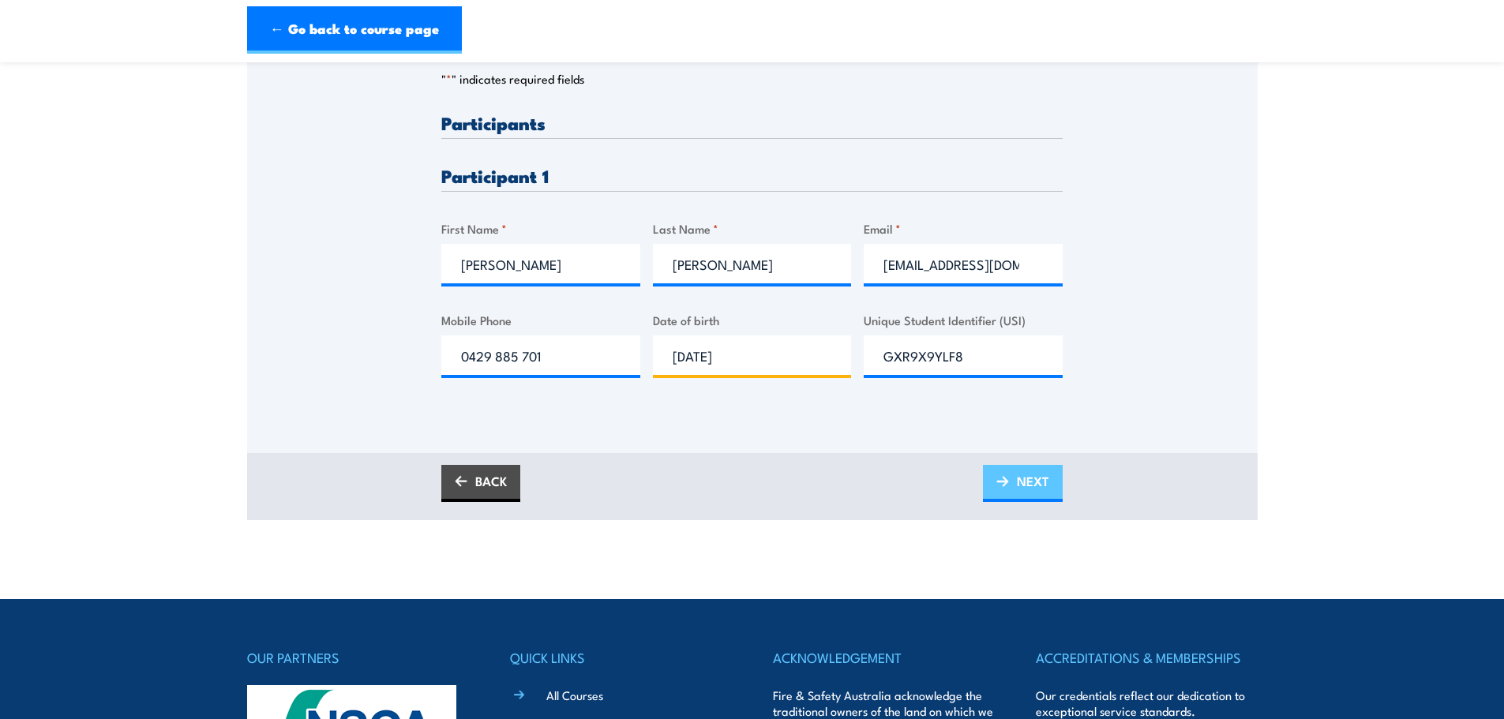
type input "29/06/1963"
click at [1010, 481] on link "NEXT" at bounding box center [1023, 483] width 80 height 37
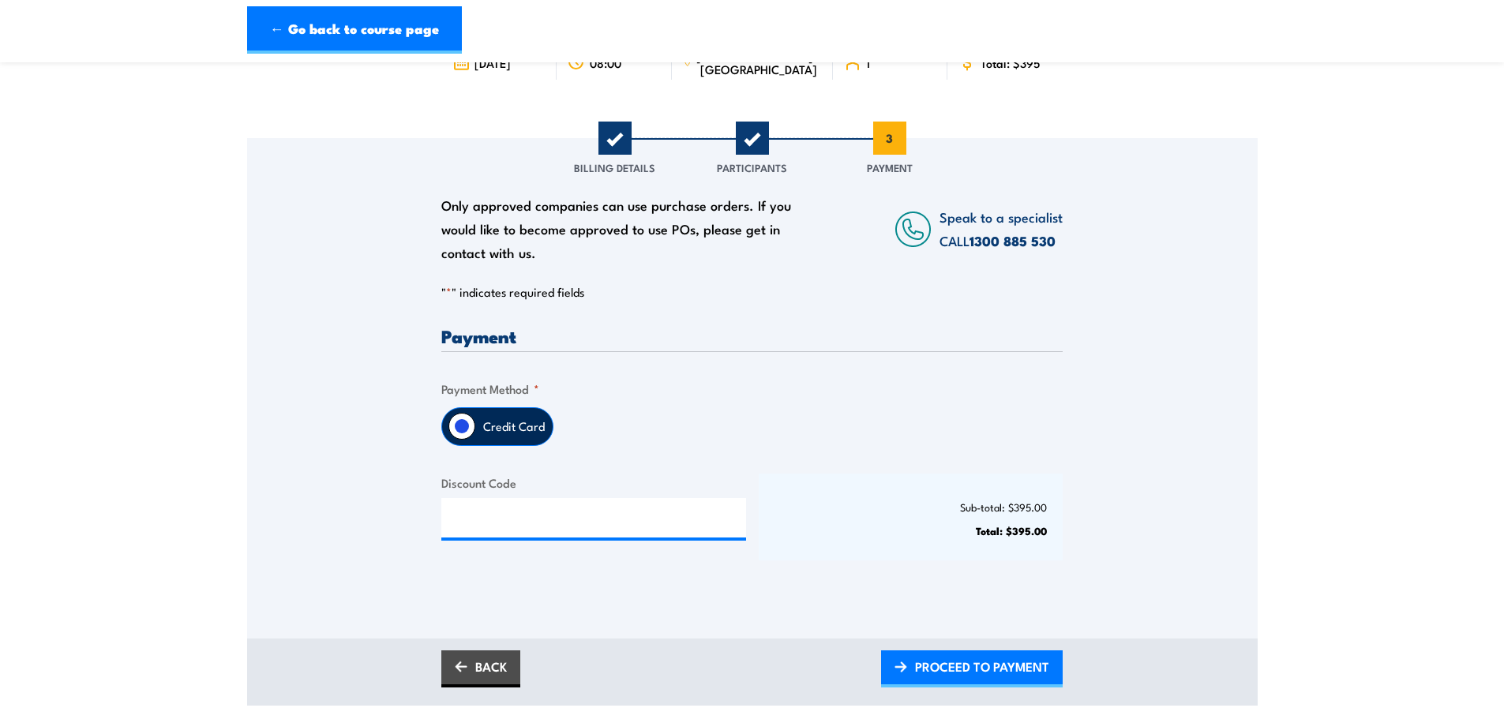
scroll to position [237, 0]
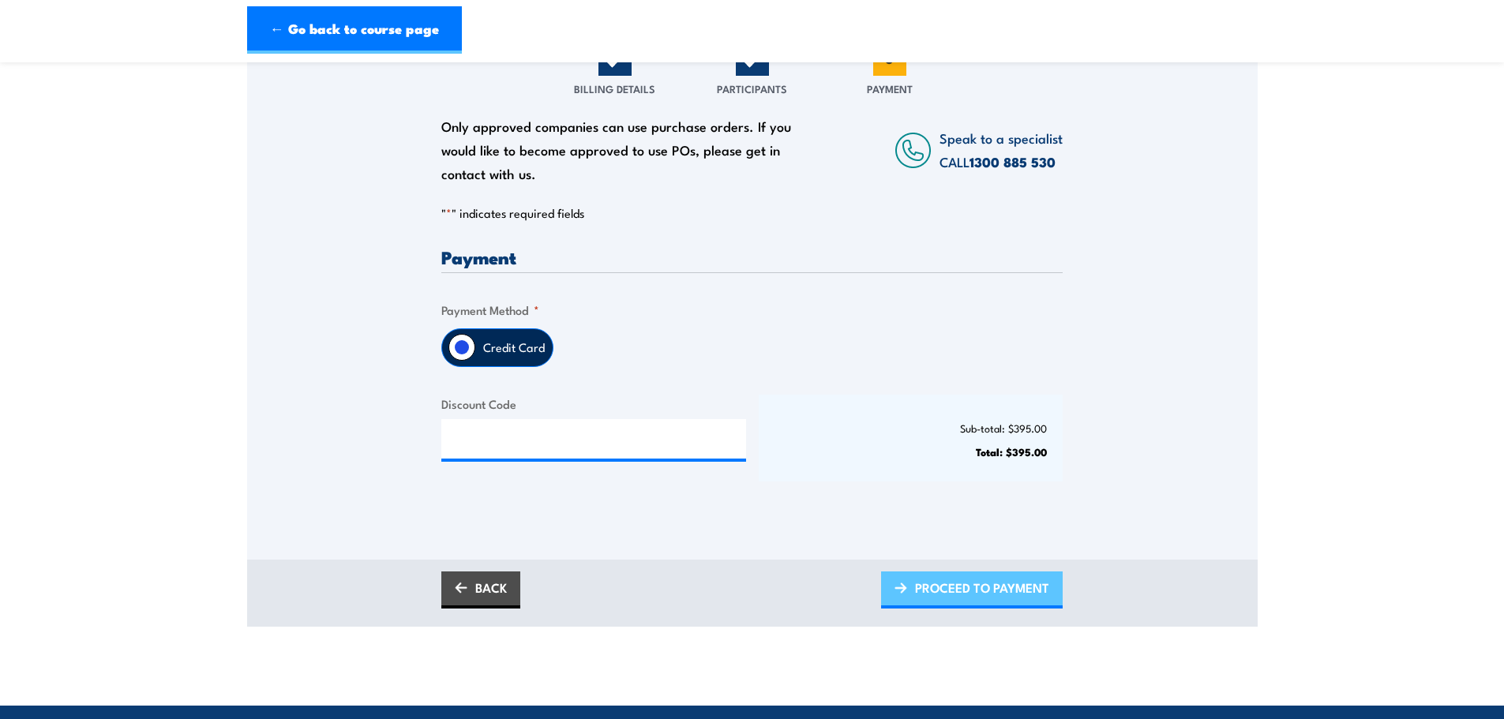
click at [926, 585] on span "PROCEED TO PAYMENT" at bounding box center [982, 588] width 134 height 42
